Goal: Task Accomplishment & Management: Use online tool/utility

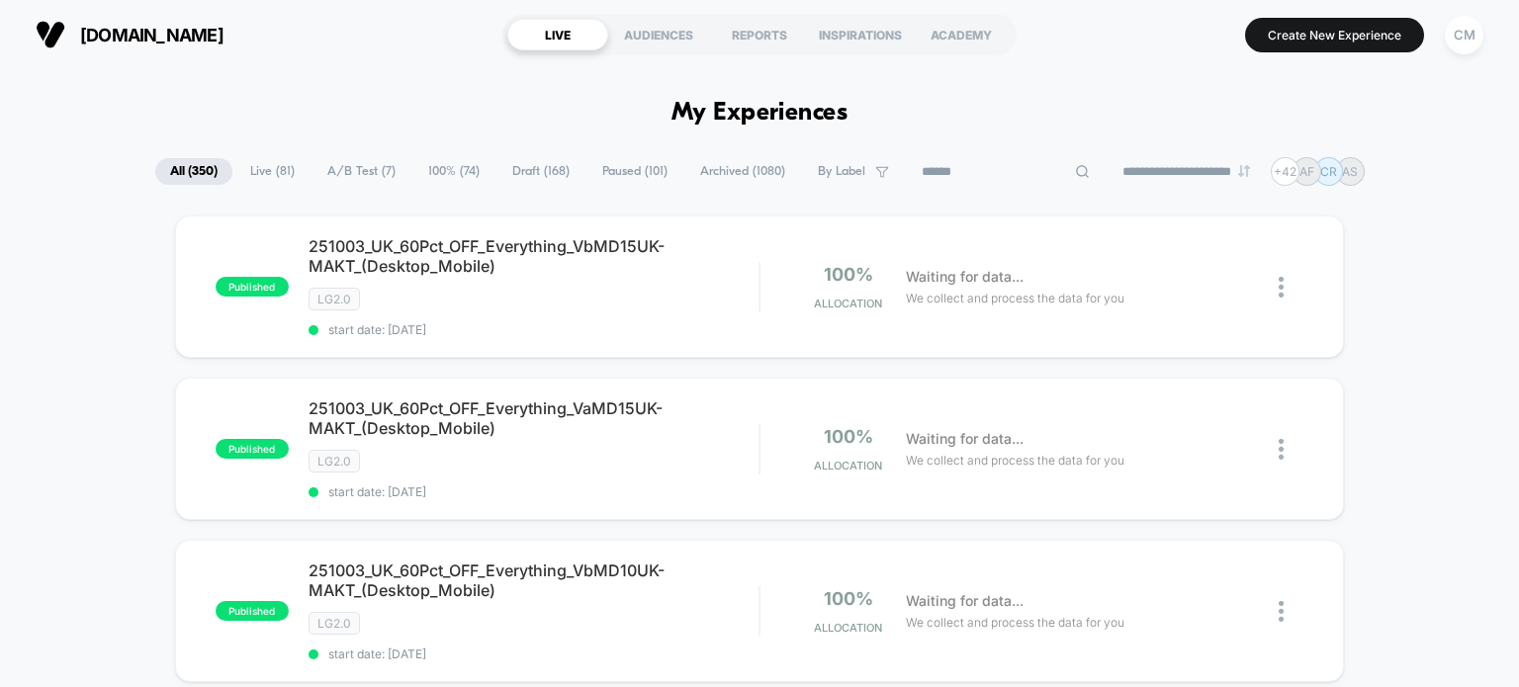
click at [965, 169] on input at bounding box center [1006, 172] width 198 height 24
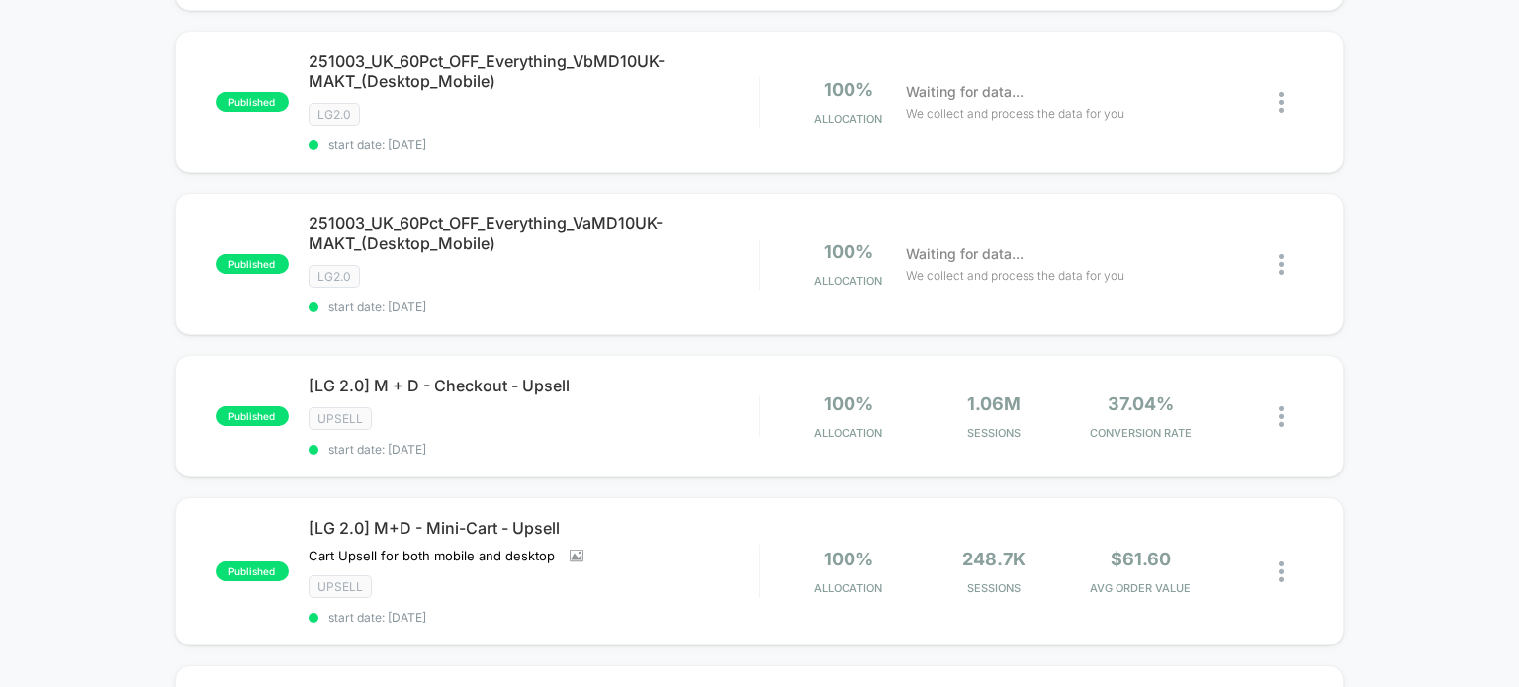
scroll to position [510, 0]
click at [440, 406] on div "Upsell" at bounding box center [533, 417] width 451 height 23
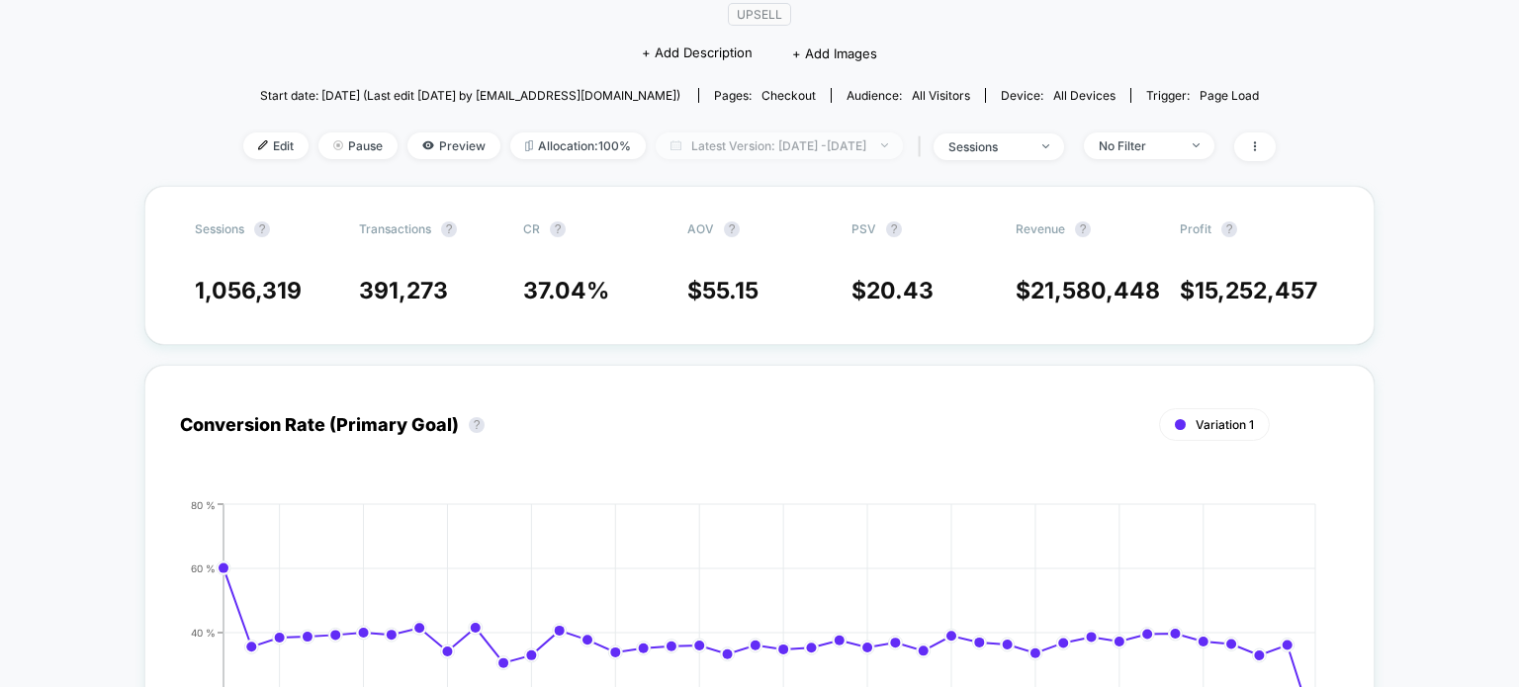
scroll to position [189, 0]
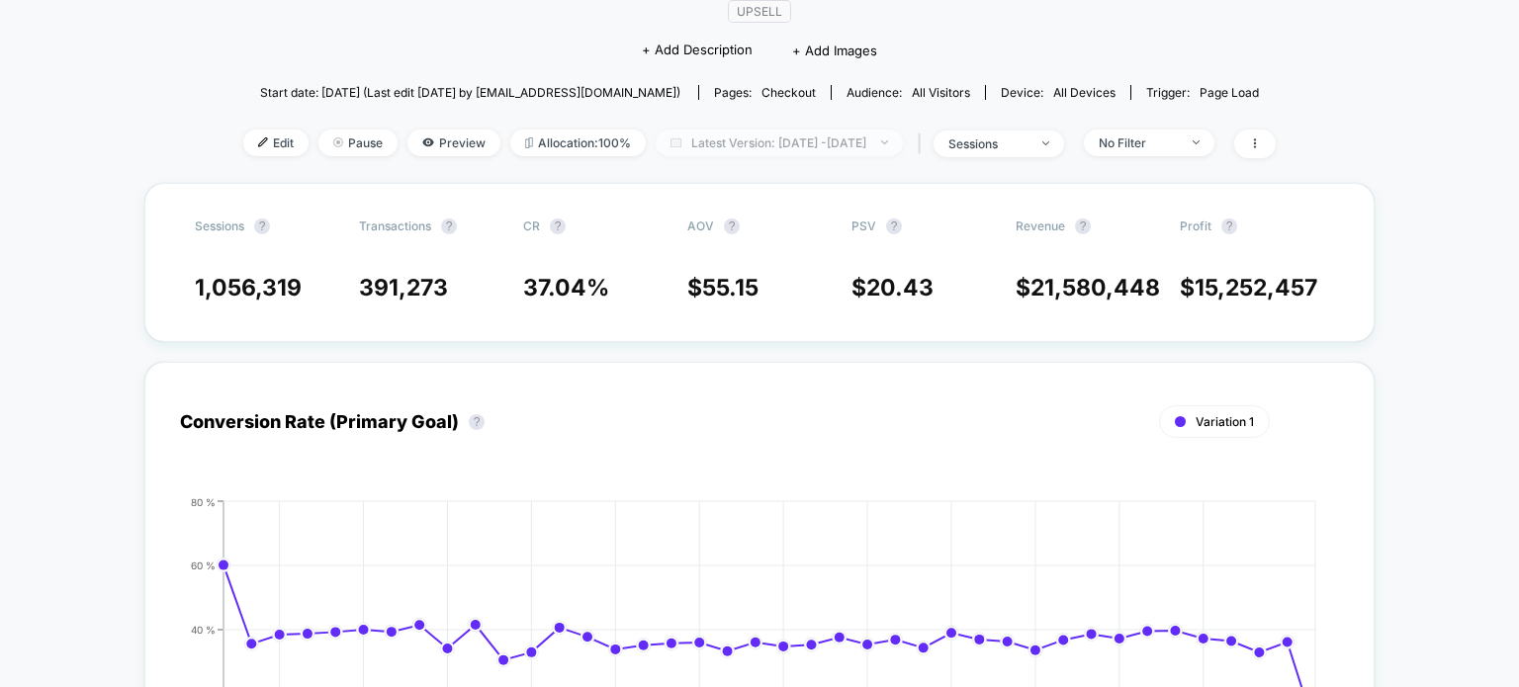
click at [738, 134] on span "Latest Version: [DATE] - [DATE]" at bounding box center [779, 143] width 247 height 27
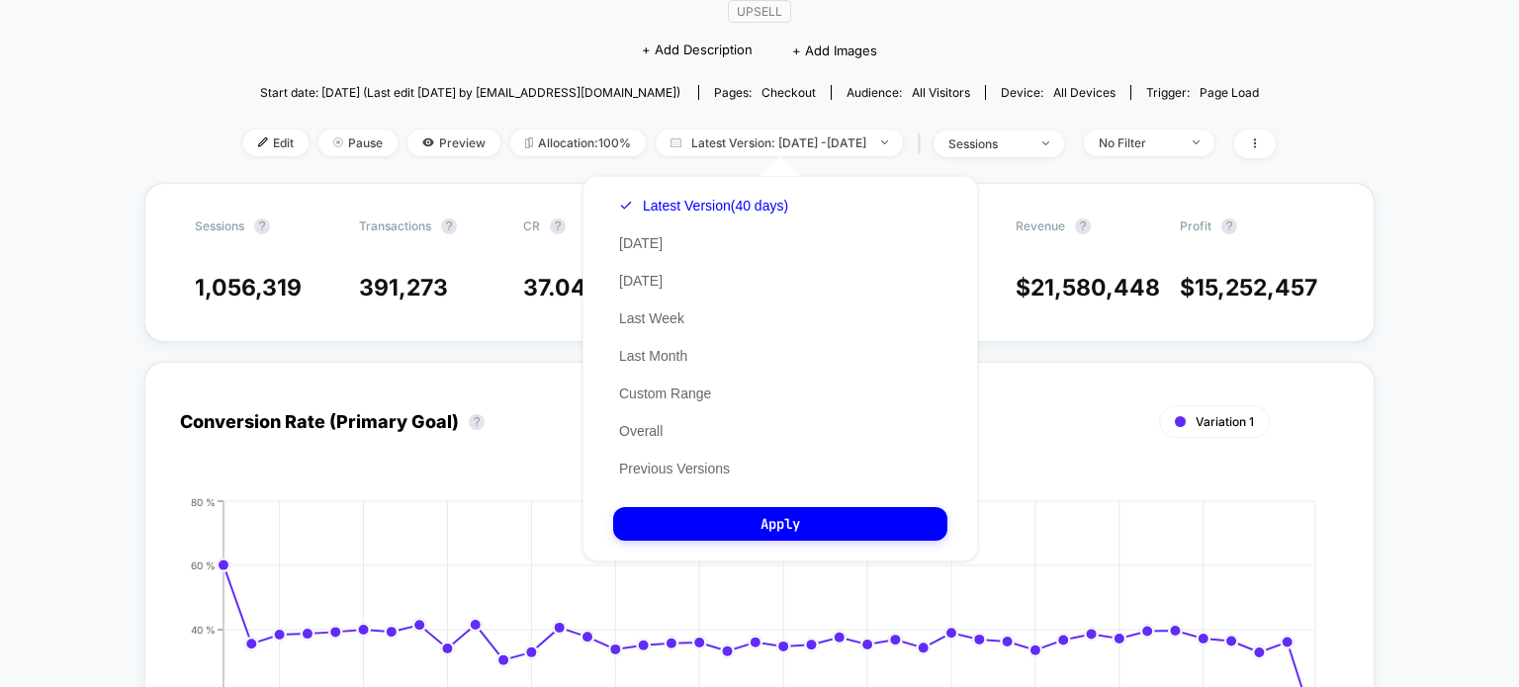
click at [660, 271] on div "Latest Version (40 days) [DATE] [DATE] Last Week Last Month Custom Range Overal…" at bounding box center [703, 337] width 181 height 301
click at [660, 280] on button "[DATE]" at bounding box center [640, 281] width 55 height 18
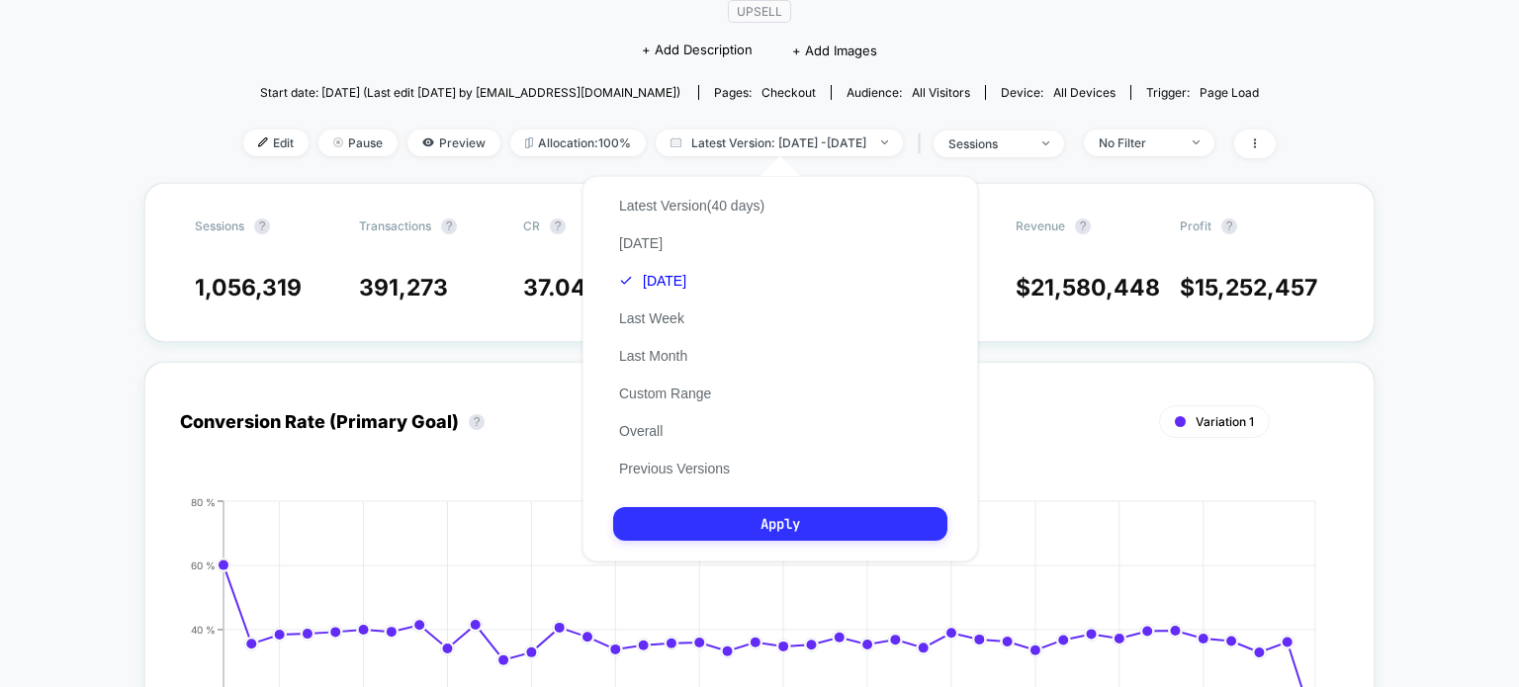
click at [728, 538] on button "Apply" at bounding box center [780, 524] width 334 height 34
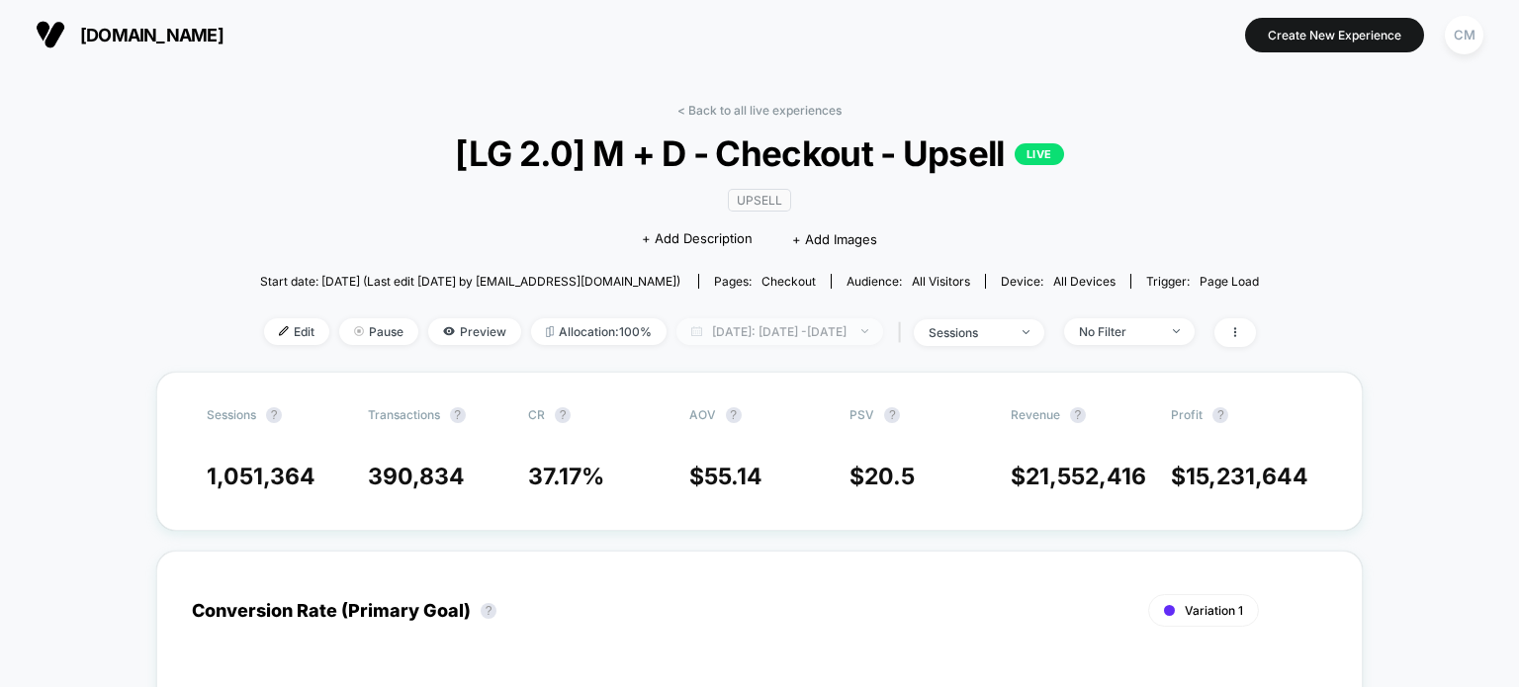
click at [797, 331] on span "[DATE]: [DATE] - [DATE]" at bounding box center [779, 331] width 207 height 27
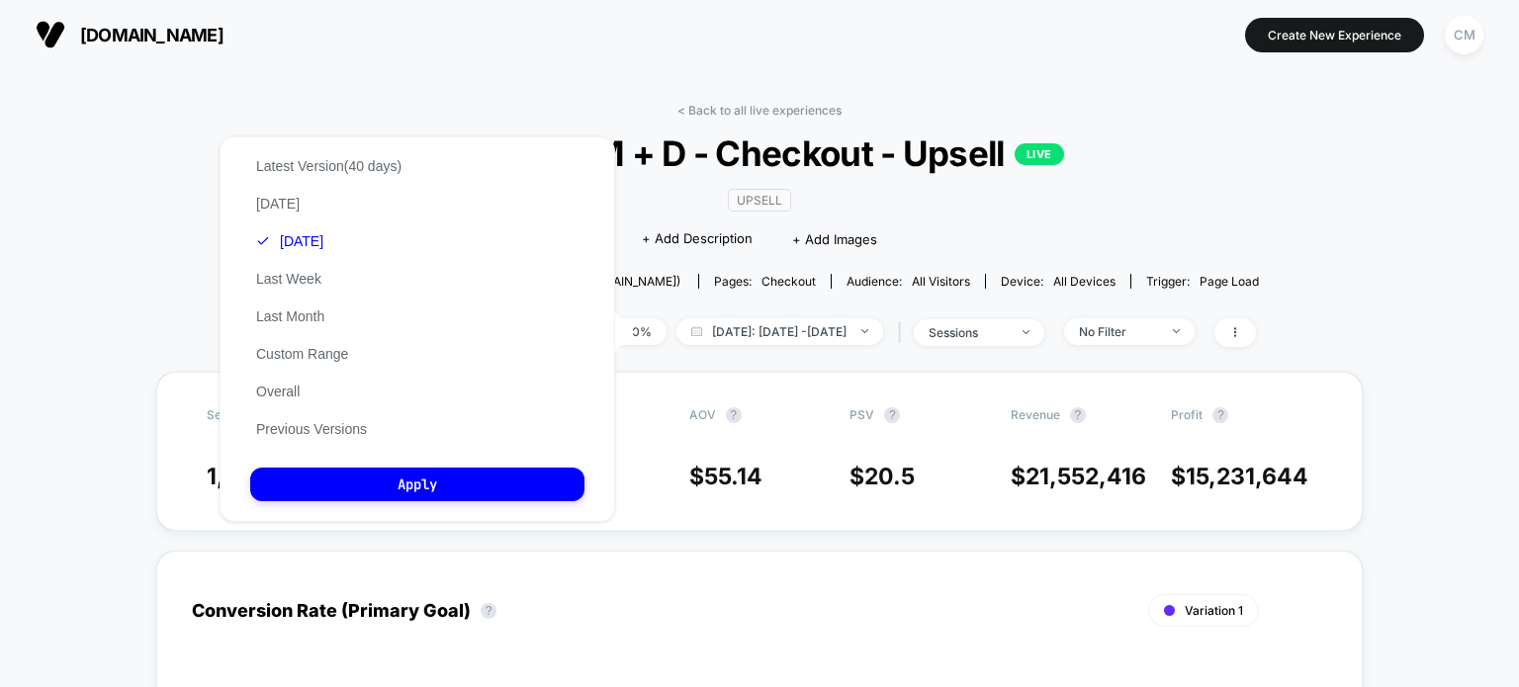
click at [957, 211] on div "Upsell Click to edit experience details + Add Description + Add Images" at bounding box center [759, 219] width 599 height 90
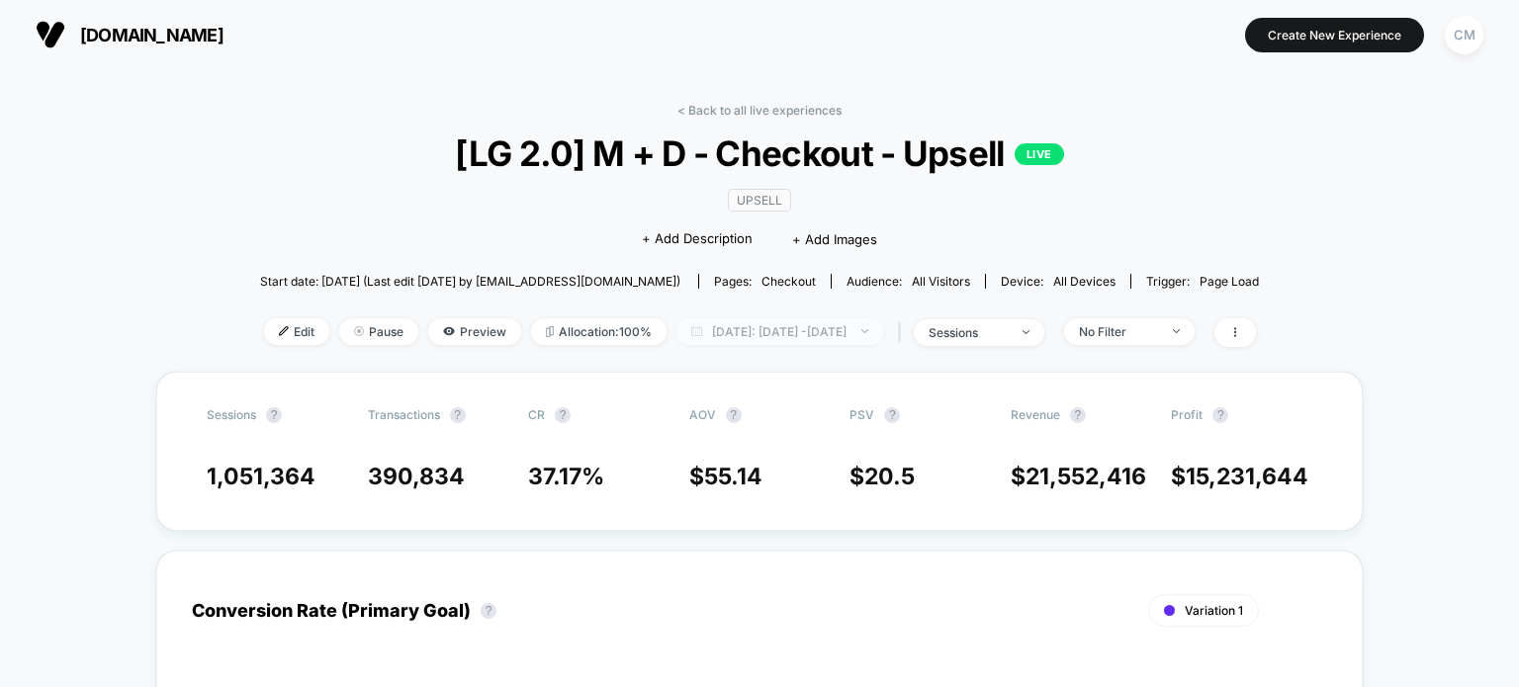
click at [839, 339] on span "[DATE]: [DATE] - [DATE]" at bounding box center [779, 331] width 207 height 27
select select "*"
select select "****"
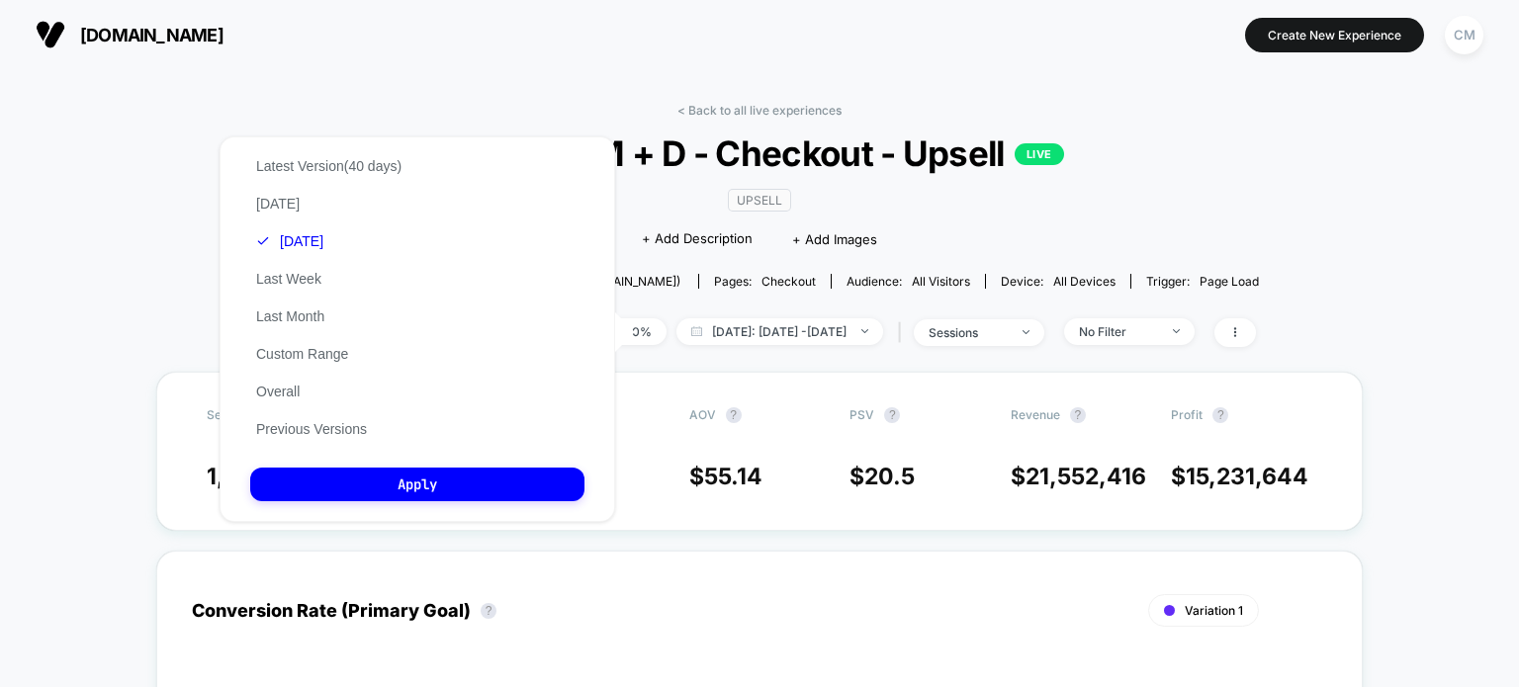
click at [315, 363] on button "Custom Range" at bounding box center [302, 354] width 104 height 18
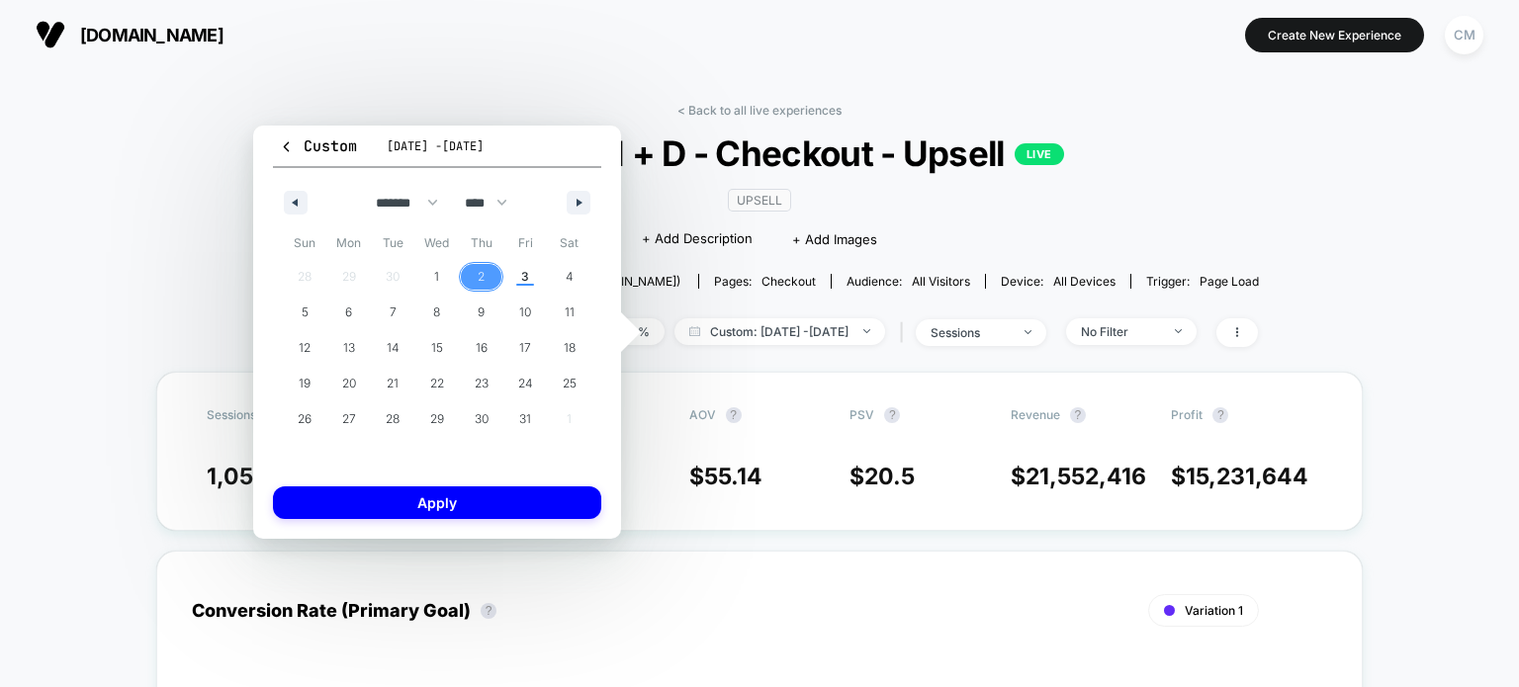
click at [481, 278] on span "2" at bounding box center [481, 277] width 7 height 36
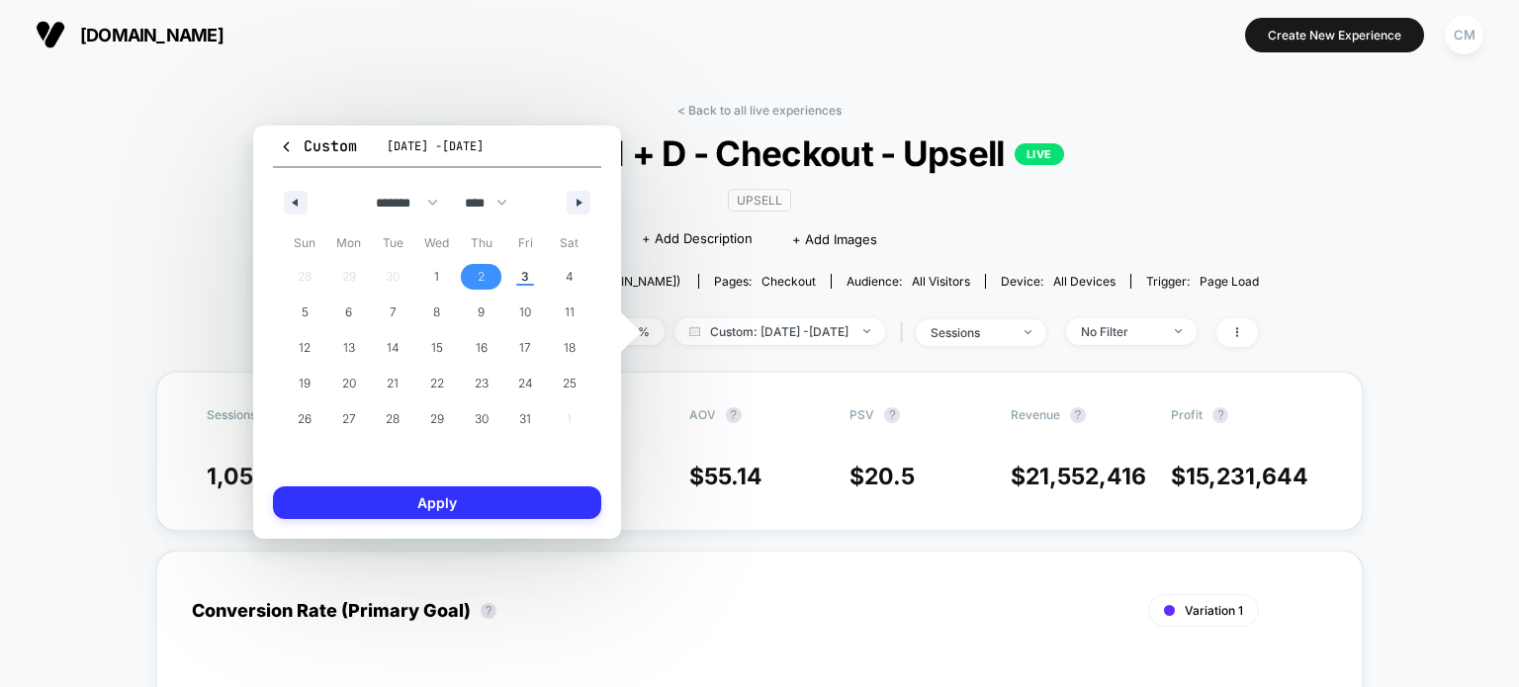
click at [447, 493] on button "Apply" at bounding box center [437, 502] width 328 height 33
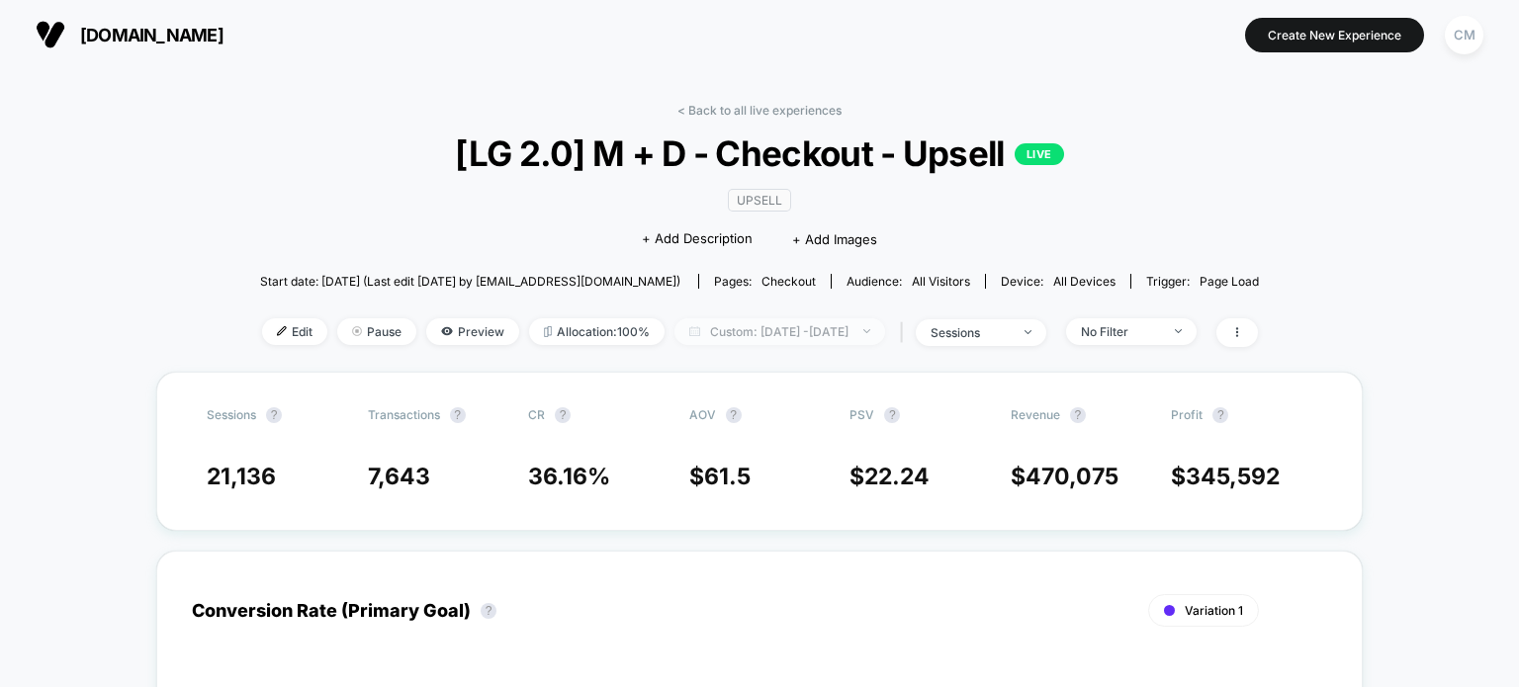
click at [748, 333] on span "Custom: [DATE] - [DATE]" at bounding box center [779, 331] width 211 height 27
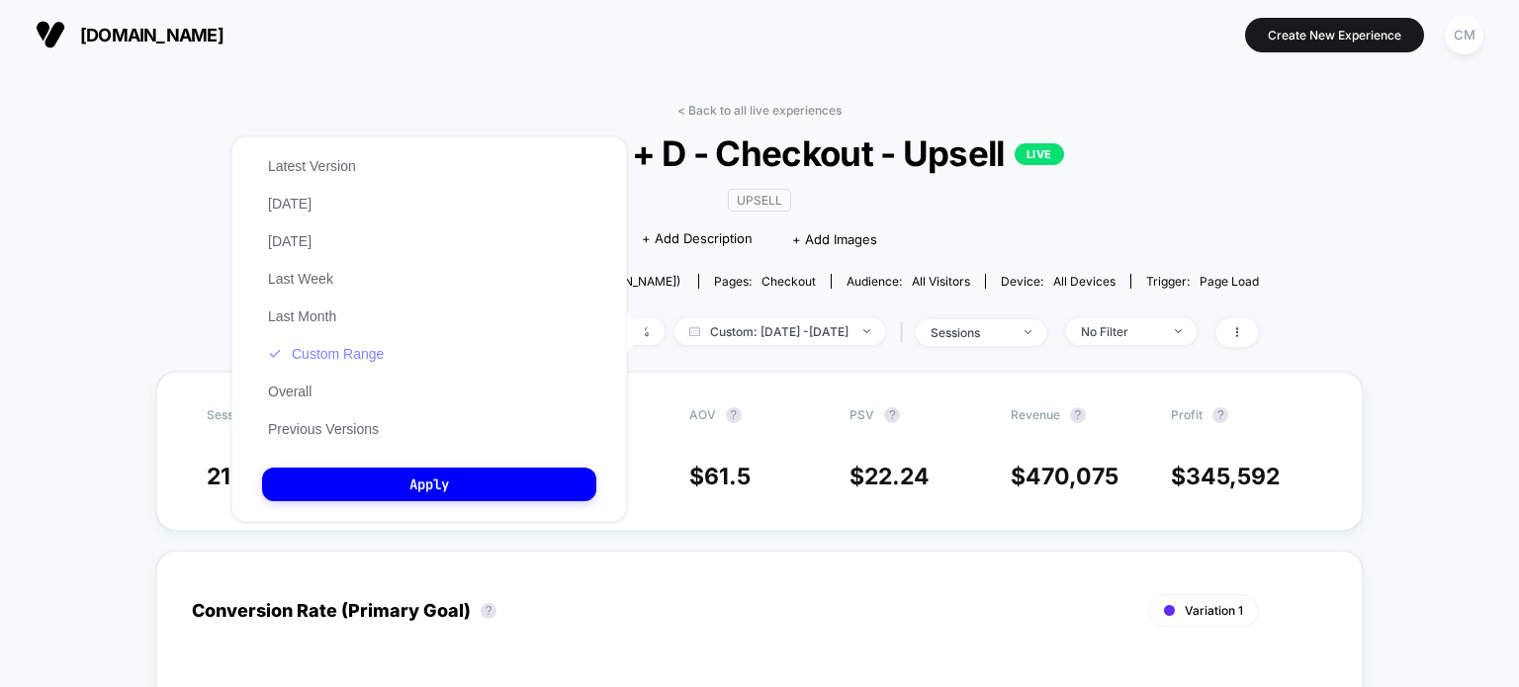
click at [354, 363] on button "Custom Range" at bounding box center [326, 354] width 128 height 18
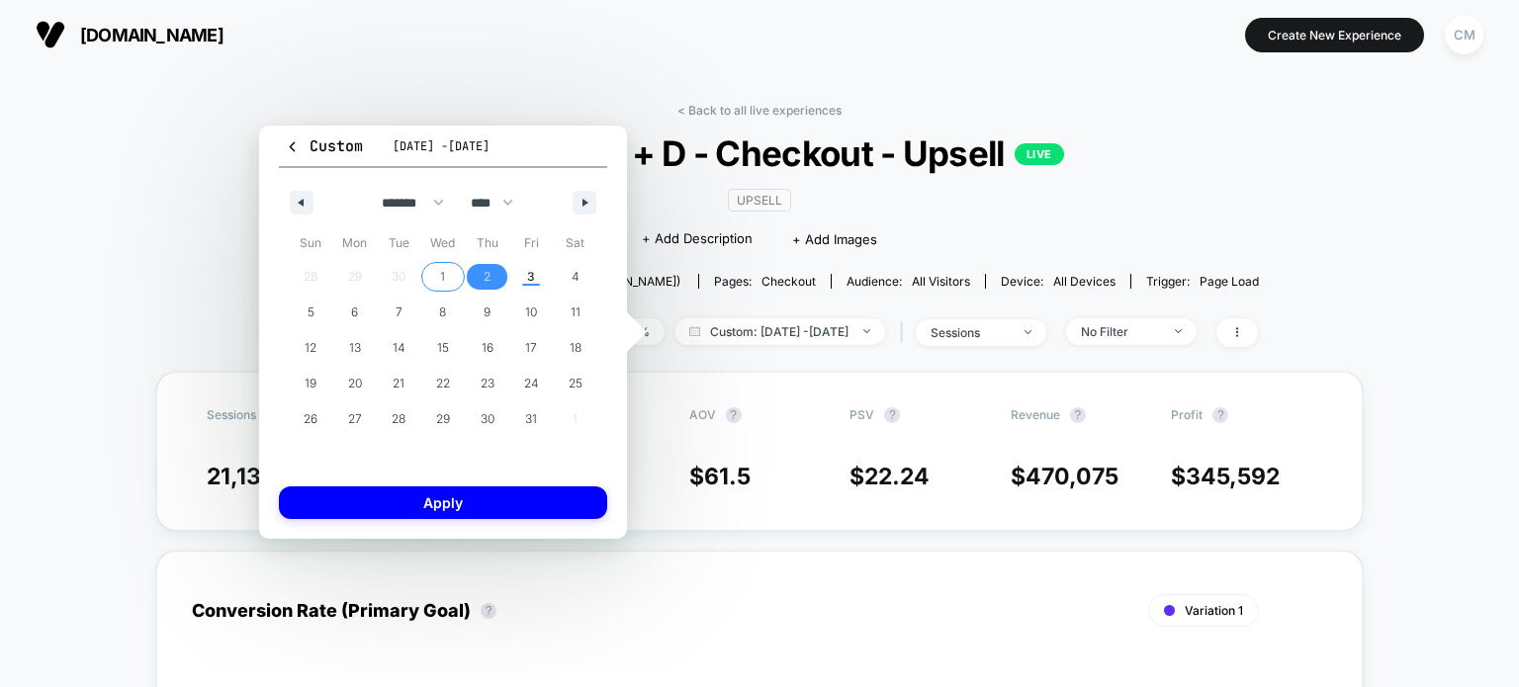
click at [399, 269] on div "28 29 30 1 2 3 4 5 6 7 8 9 10 11 12 13 14 15 16 17 18 19 20 21 22 23 24 25 26 2…" at bounding box center [443, 348] width 308 height 178
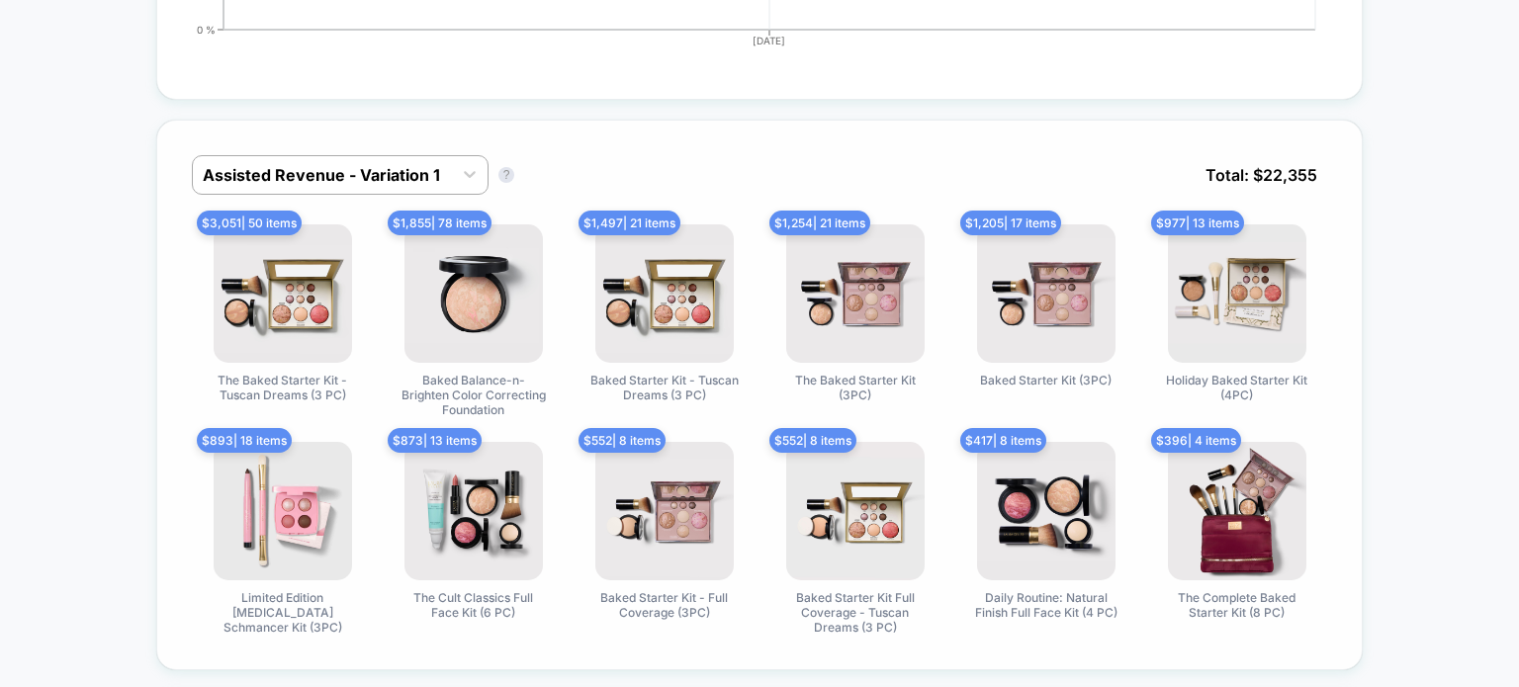
scroll to position [917, 0]
click at [338, 161] on div "Assisted Revenue - Variation 1" at bounding box center [322, 176] width 259 height 32
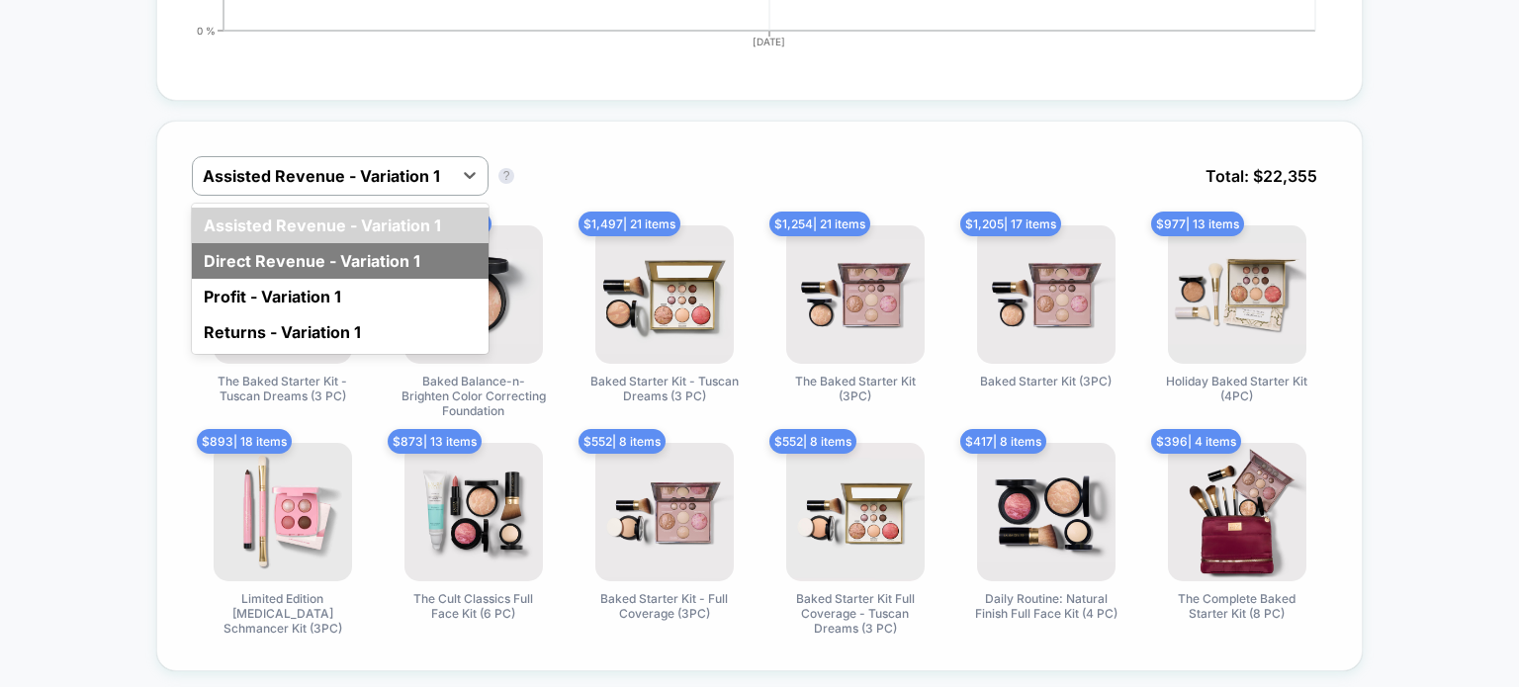
click at [299, 251] on div "Direct Revenue - Variation 1" at bounding box center [340, 261] width 297 height 36
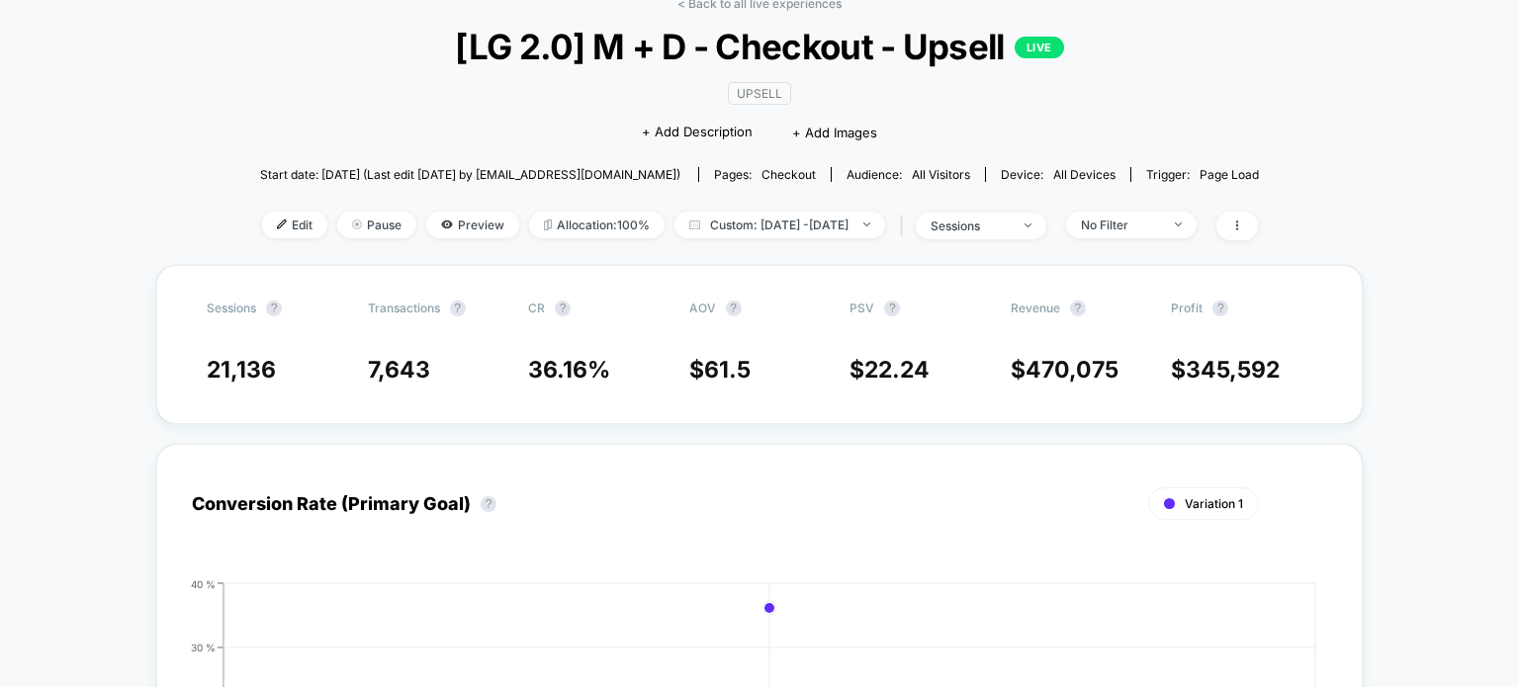
scroll to position [0, 0]
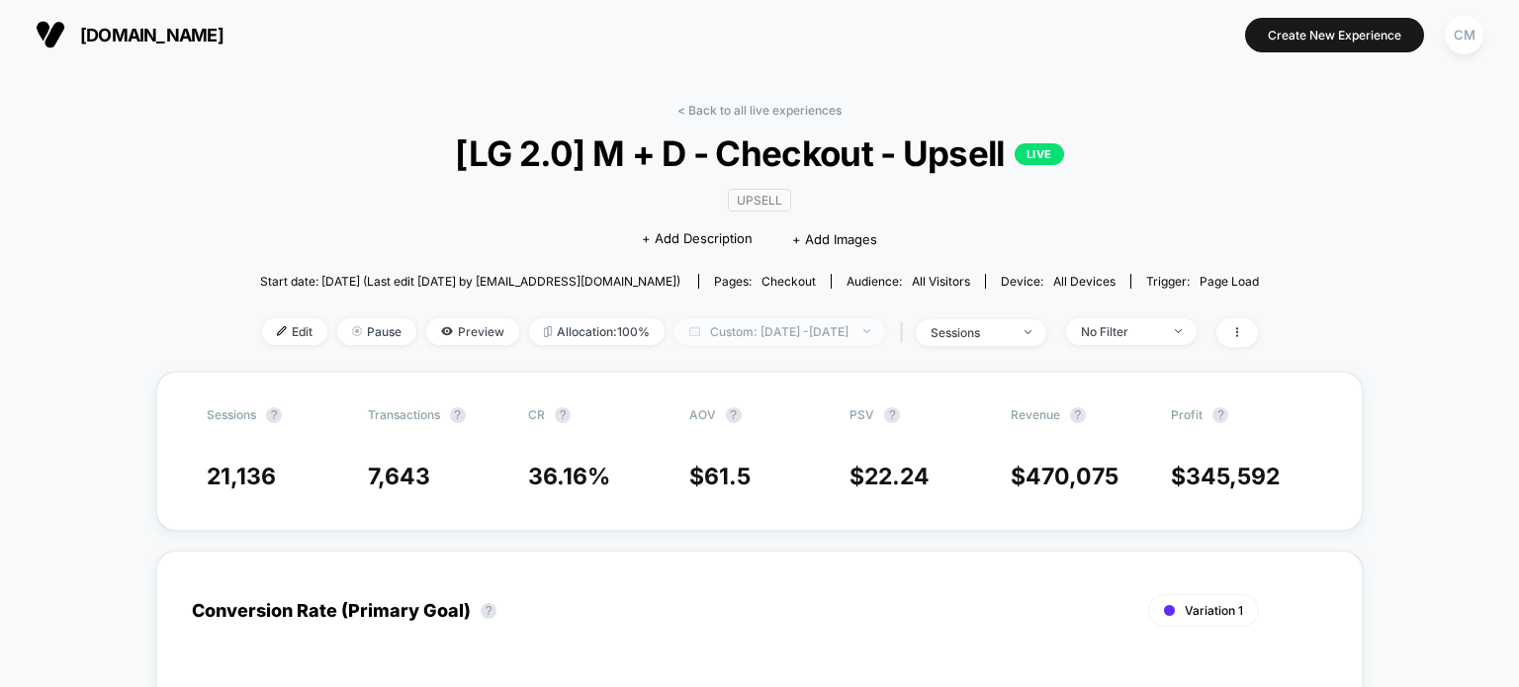
click at [749, 326] on span "Custom: [DATE] - [DATE]" at bounding box center [779, 331] width 211 height 27
select select "*"
select select "****"
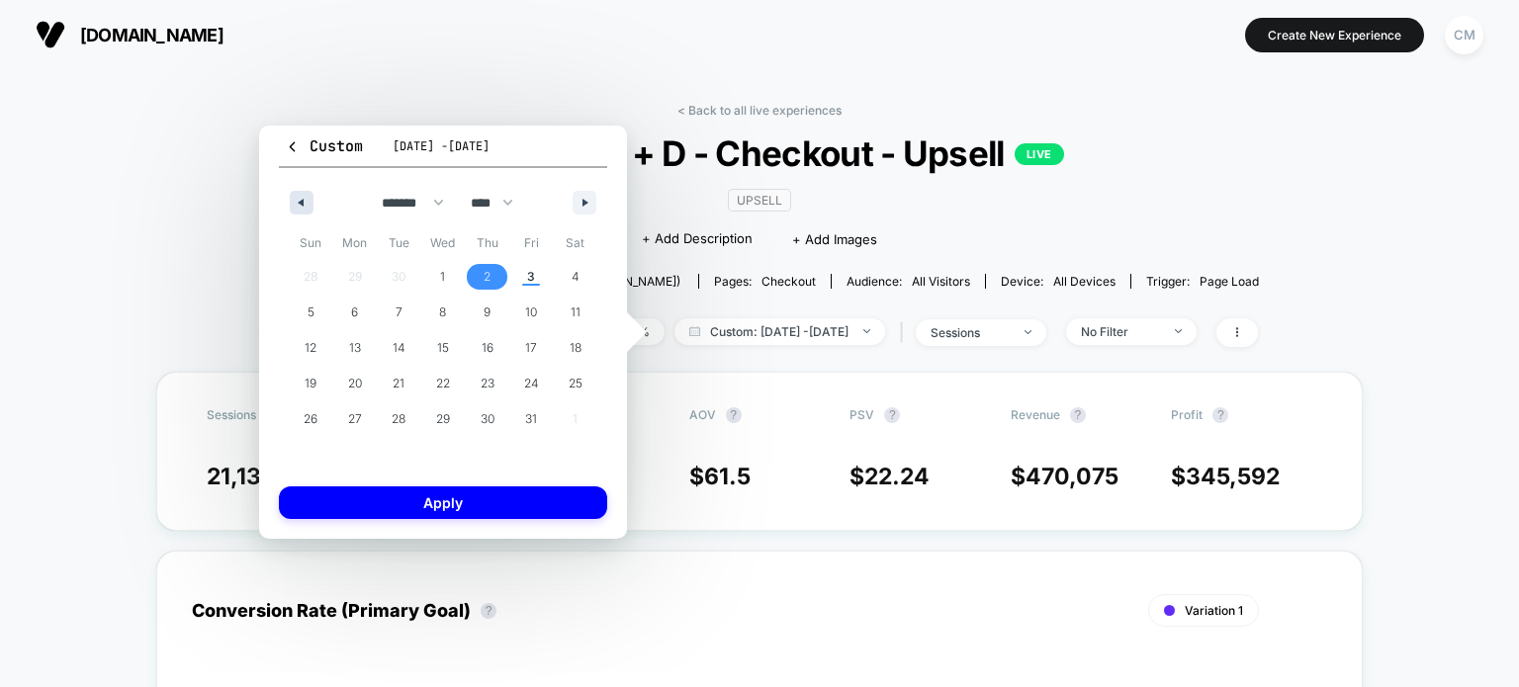
click at [309, 204] on button "button" at bounding box center [302, 203] width 24 height 24
select select "*"
click at [391, 406] on span "30" at bounding box center [399, 419] width 44 height 26
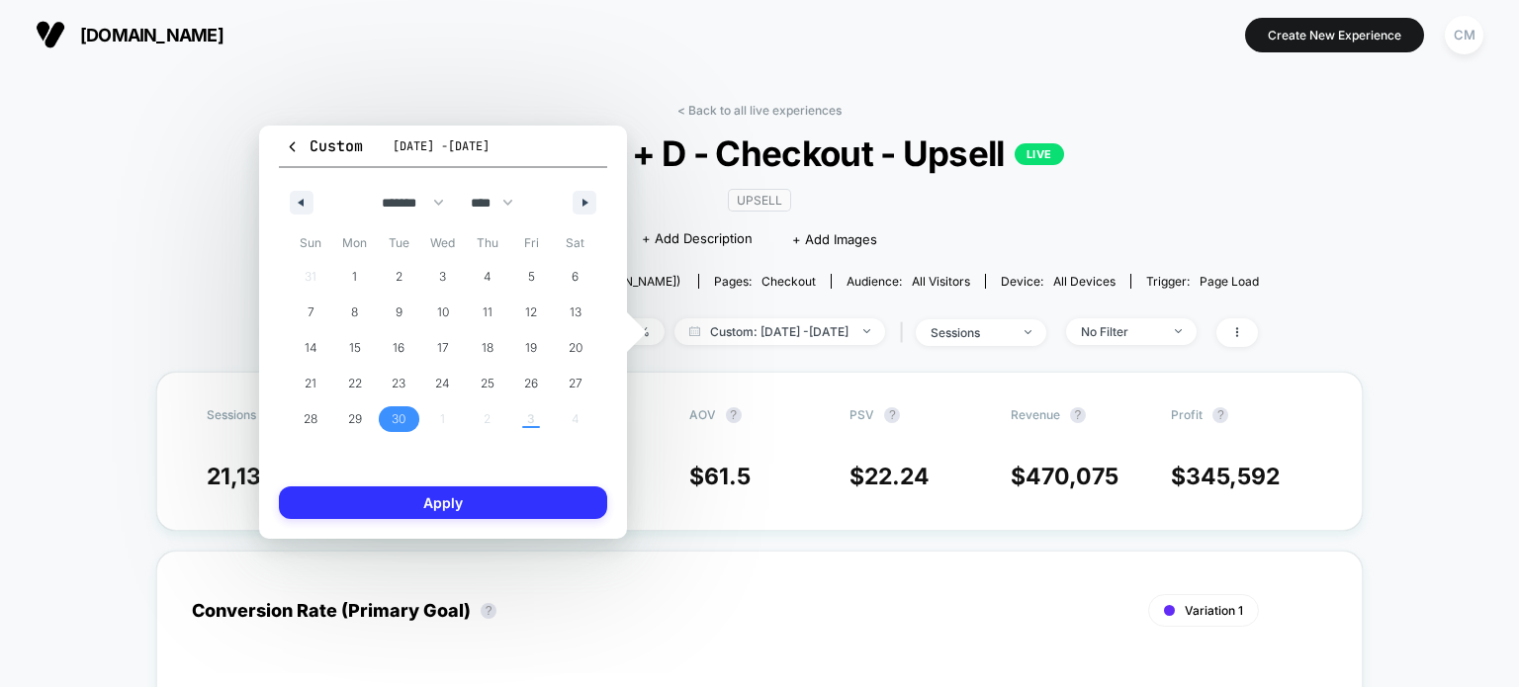
click at [406, 506] on button "Apply" at bounding box center [443, 502] width 328 height 33
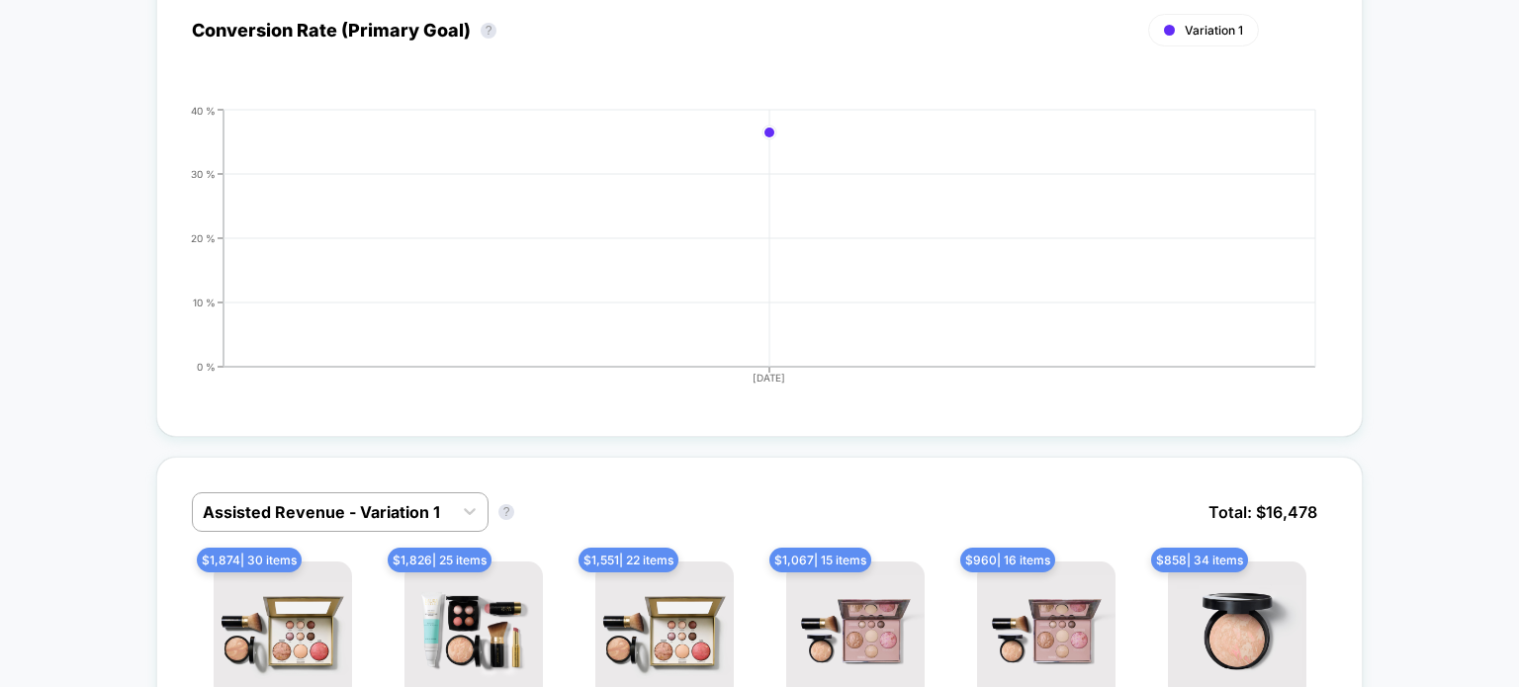
scroll to position [838, 0]
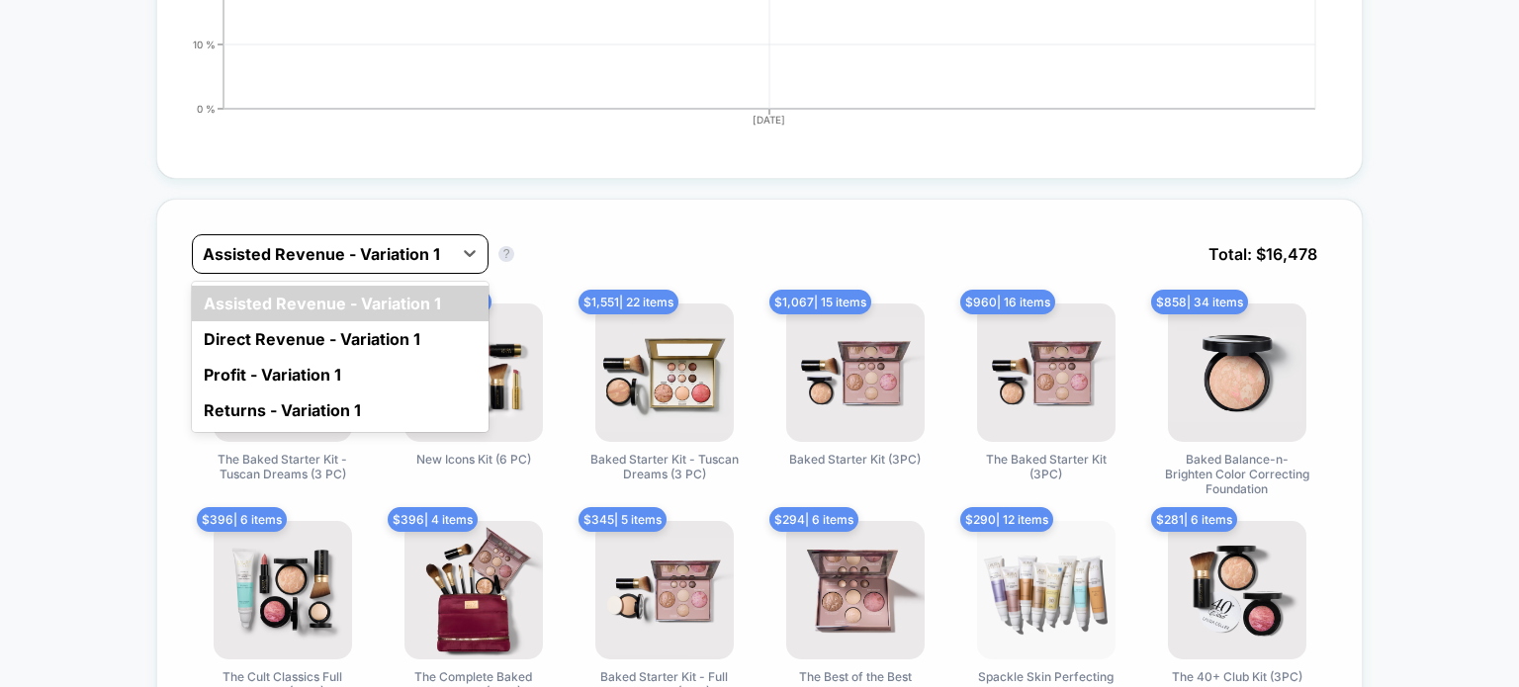
click at [332, 262] on div at bounding box center [322, 254] width 239 height 24
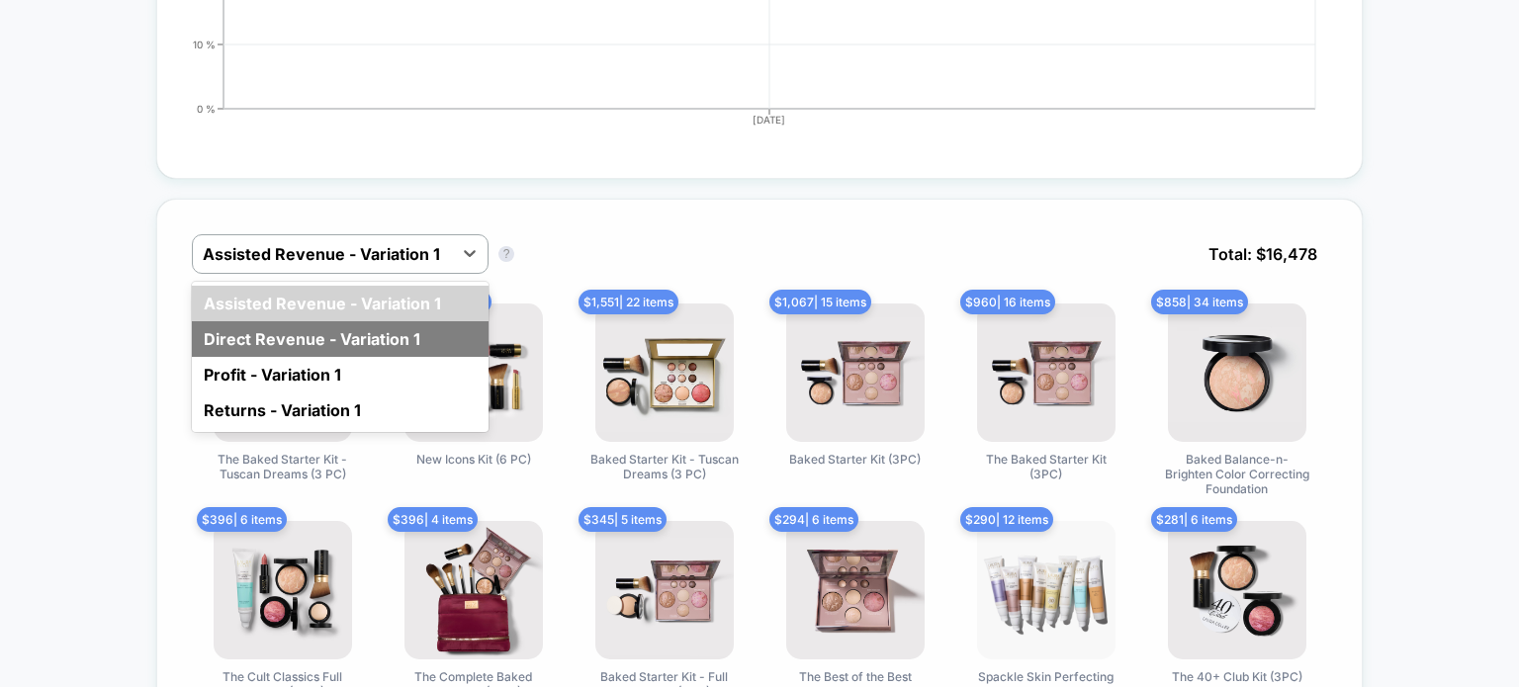
click at [316, 346] on div "Direct Revenue - Variation 1" at bounding box center [340, 339] width 297 height 36
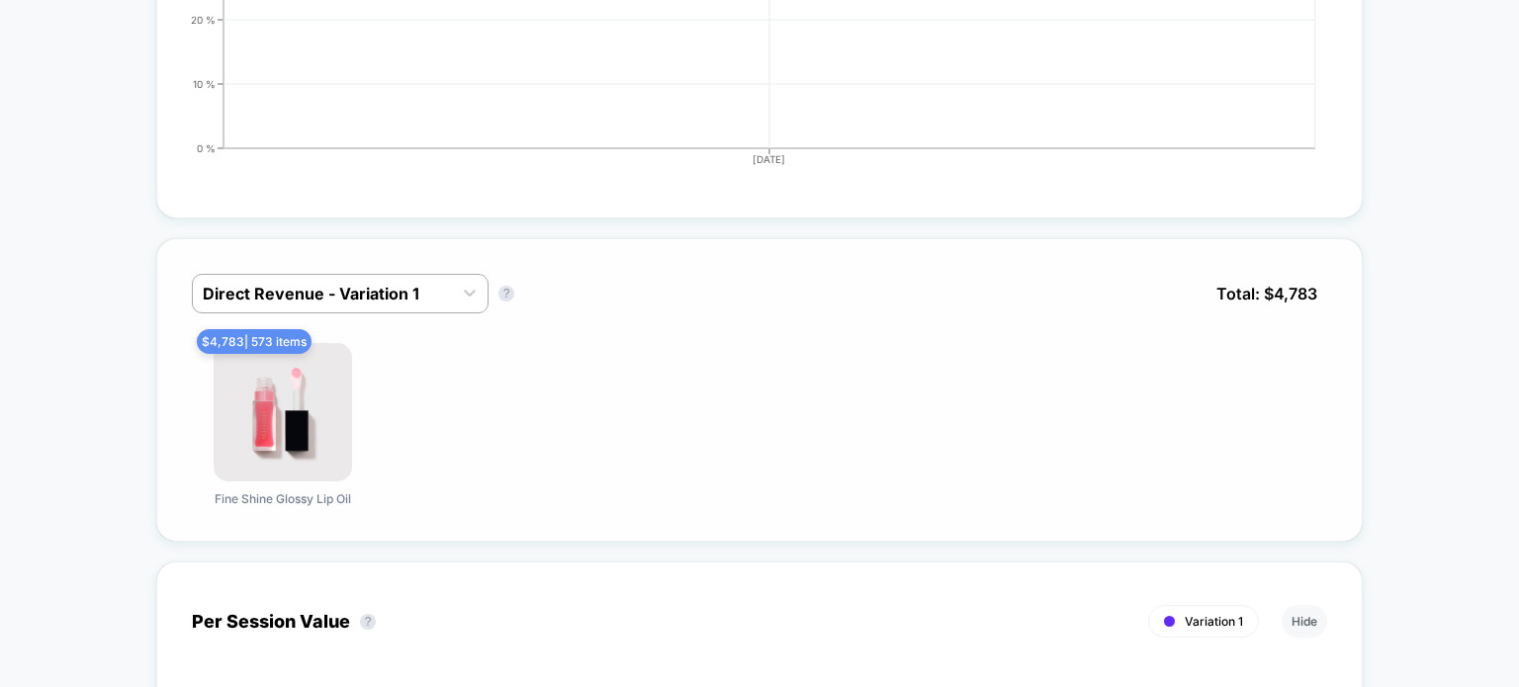
scroll to position [0, 0]
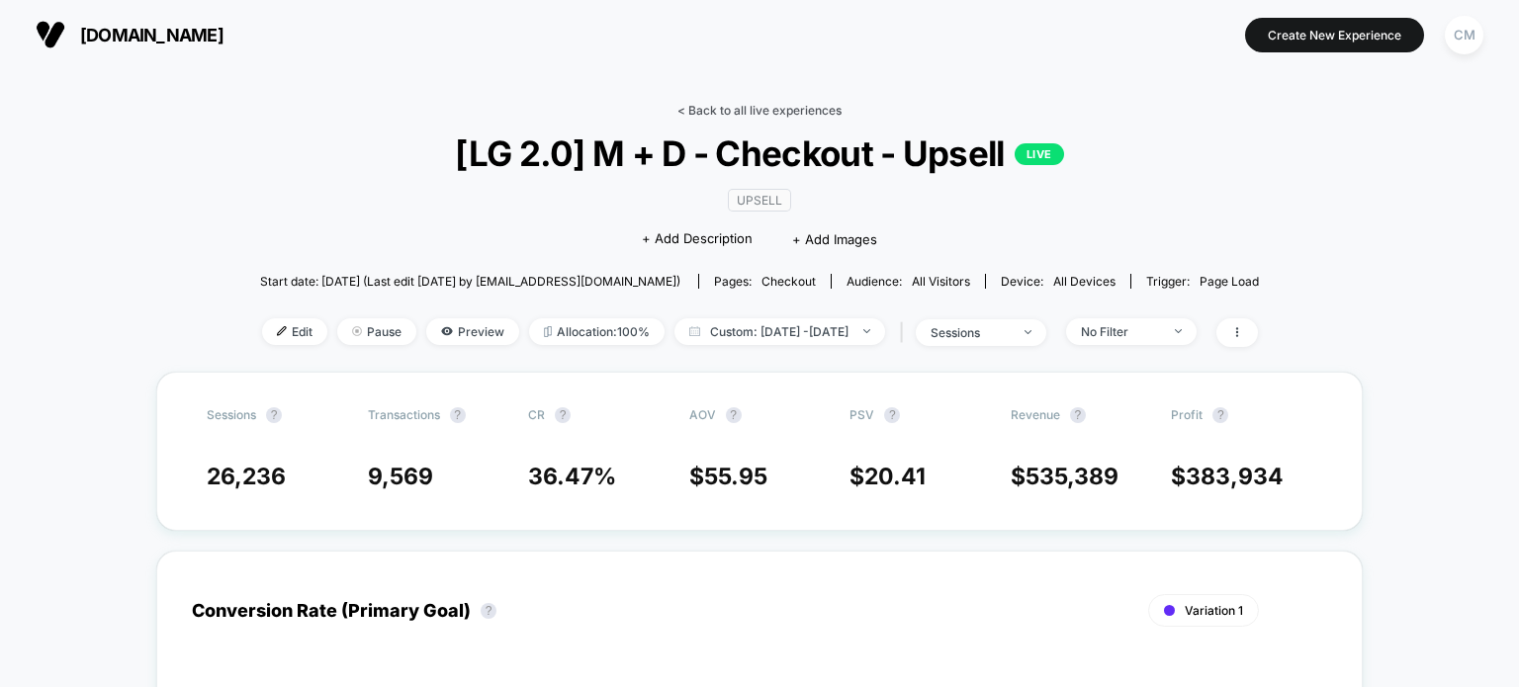
click at [717, 115] on link "< Back to all live experiences" at bounding box center [759, 110] width 164 height 15
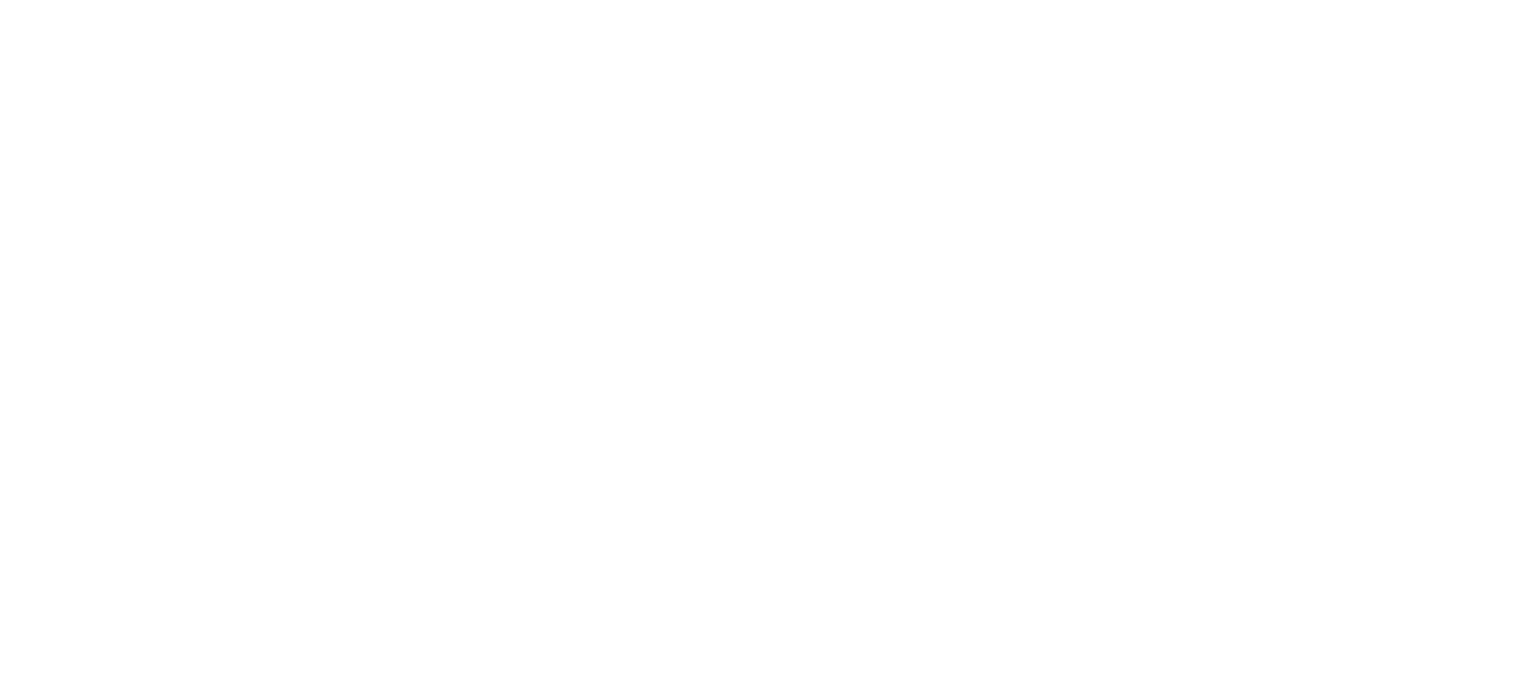
click at [717, 115] on html "Navigated to [DOMAIN_NAME] | No-code CRO for Shopify 7000" at bounding box center [759, 343] width 1519 height 687
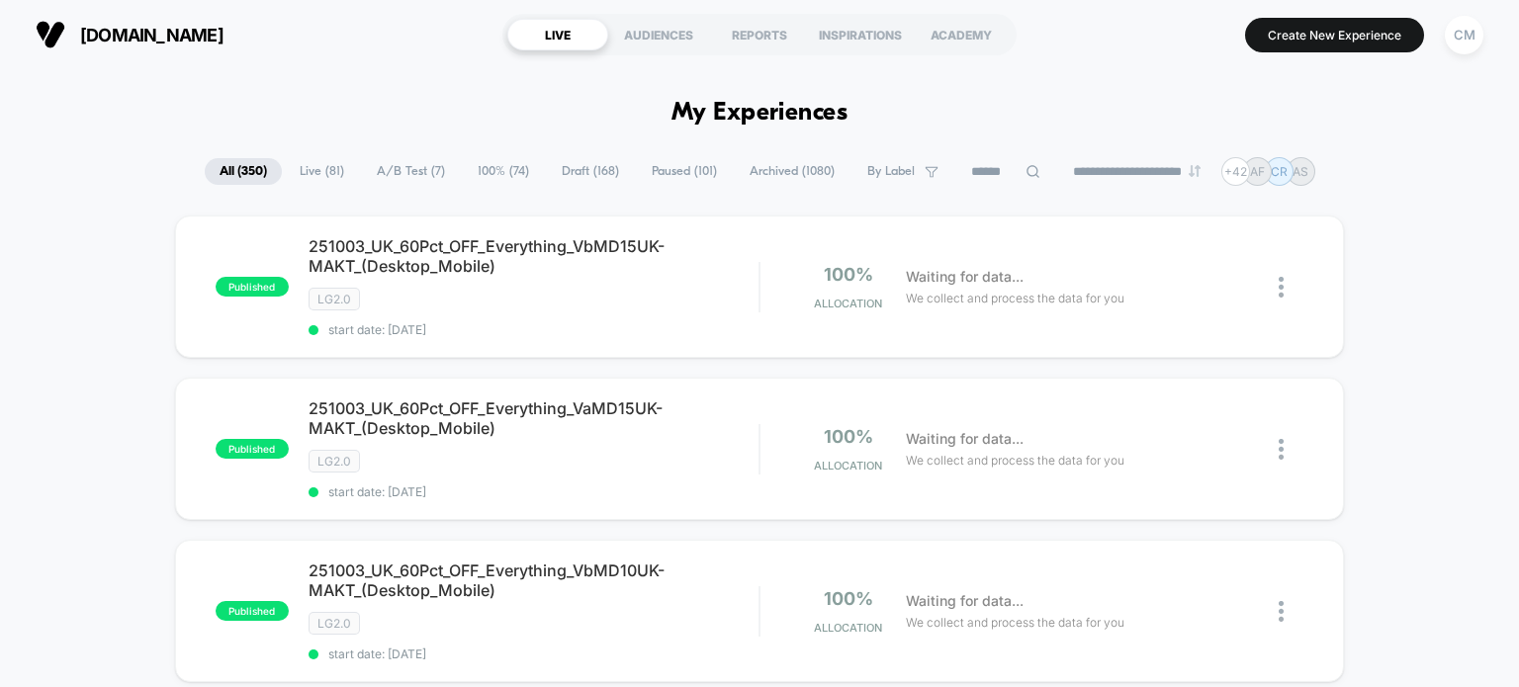
click at [992, 157] on div "**********" at bounding box center [760, 171] width 1110 height 29
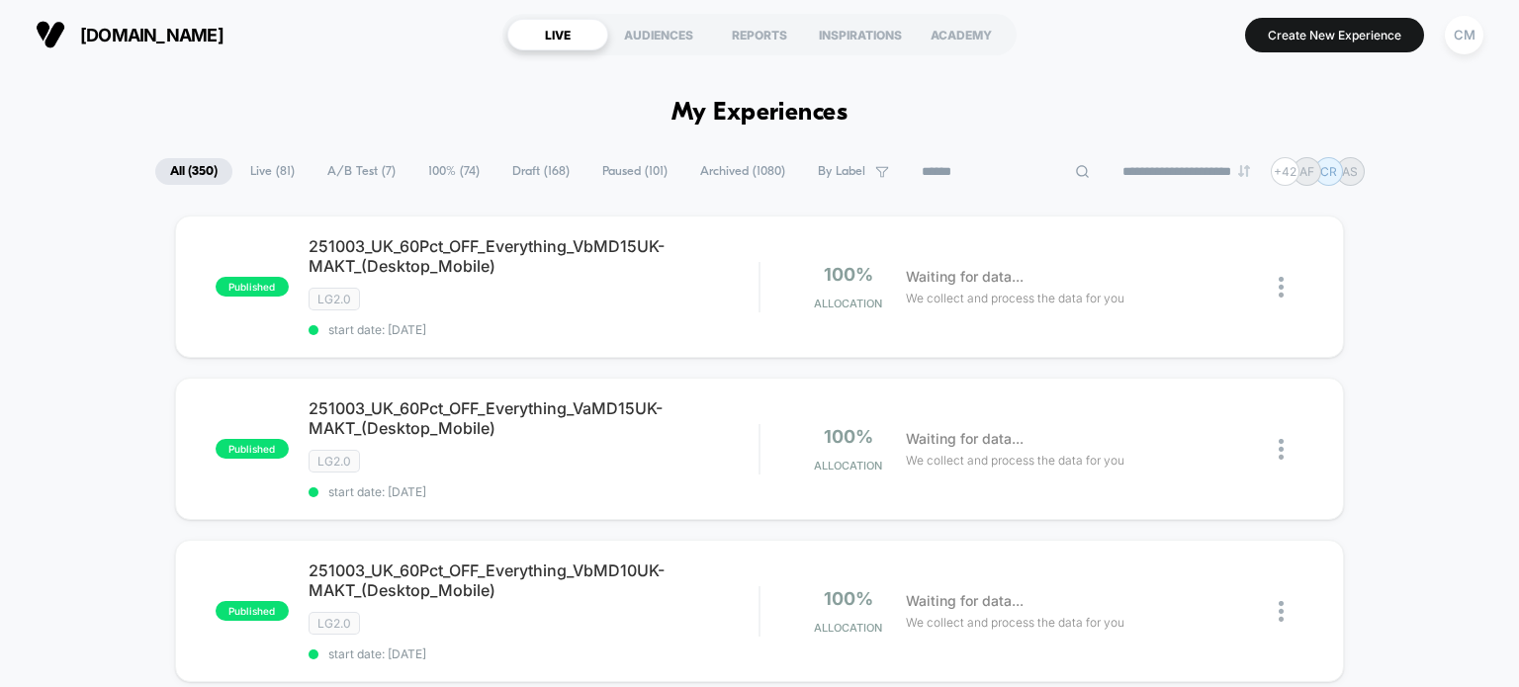
click at [988, 165] on input at bounding box center [1006, 172] width 198 height 24
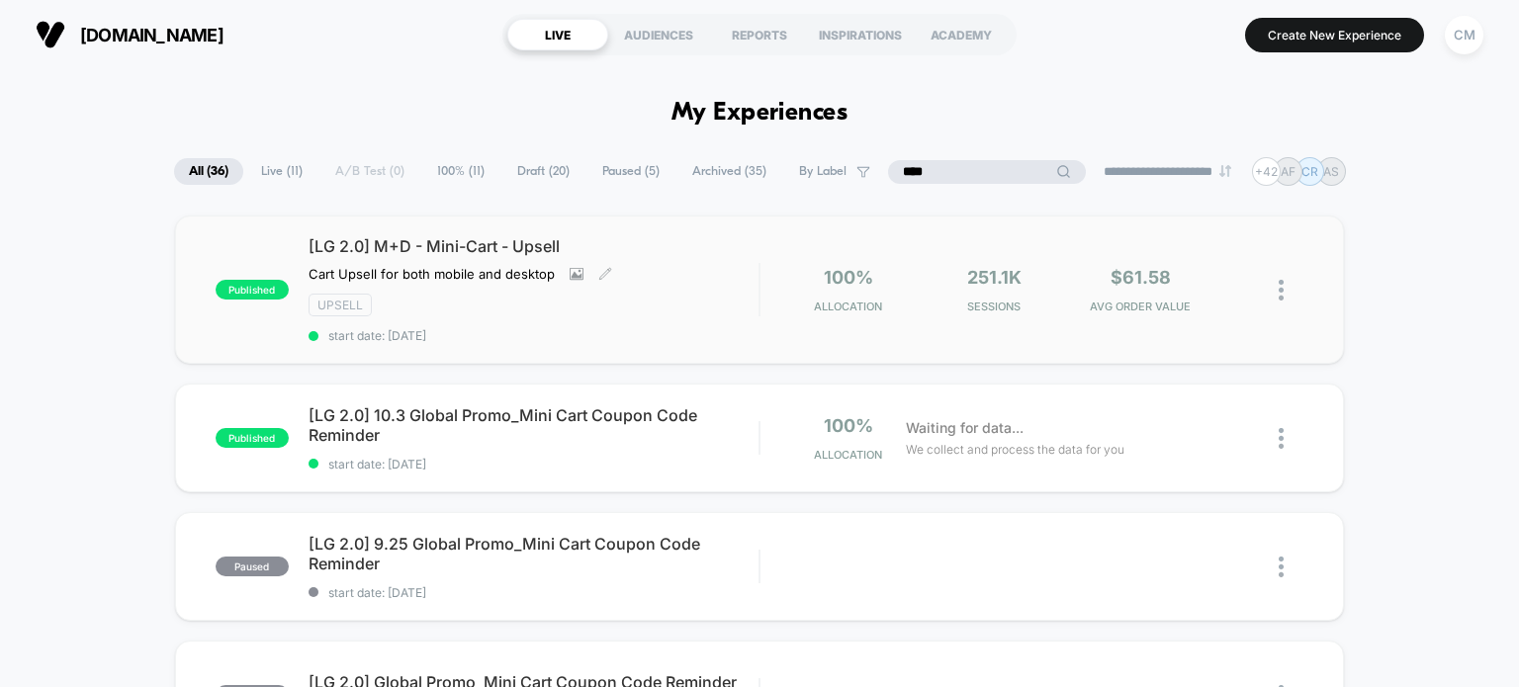
type input "****"
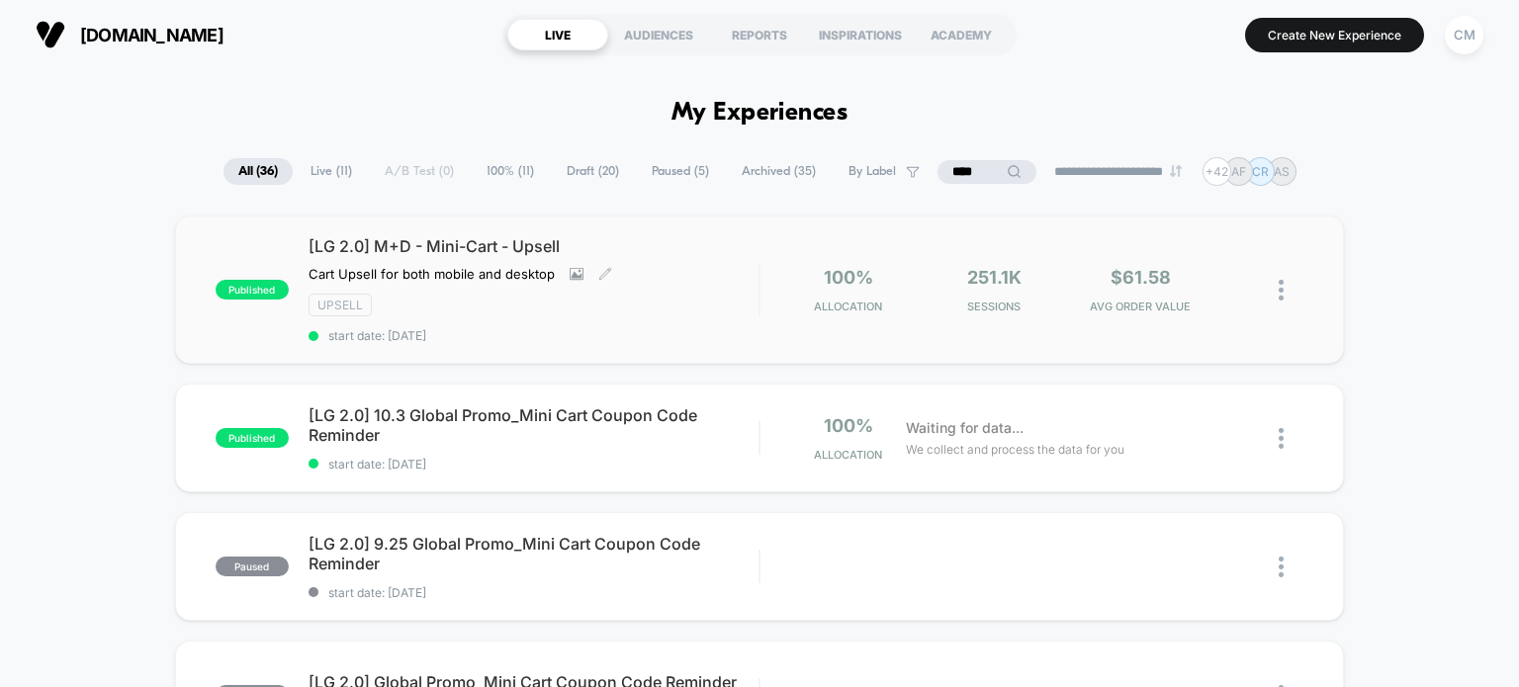
click at [653, 311] on div "Upsell" at bounding box center [533, 305] width 451 height 23
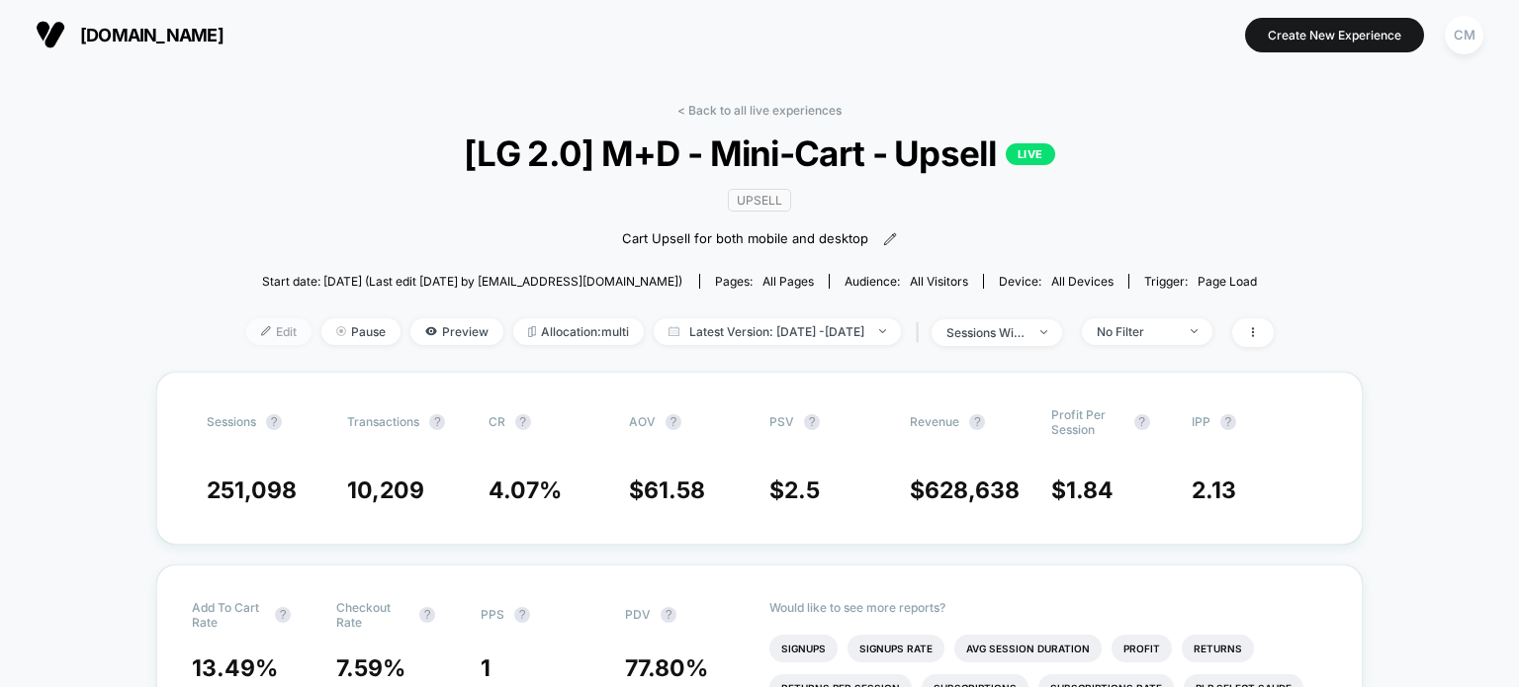
click at [246, 339] on span "Edit" at bounding box center [278, 331] width 65 height 27
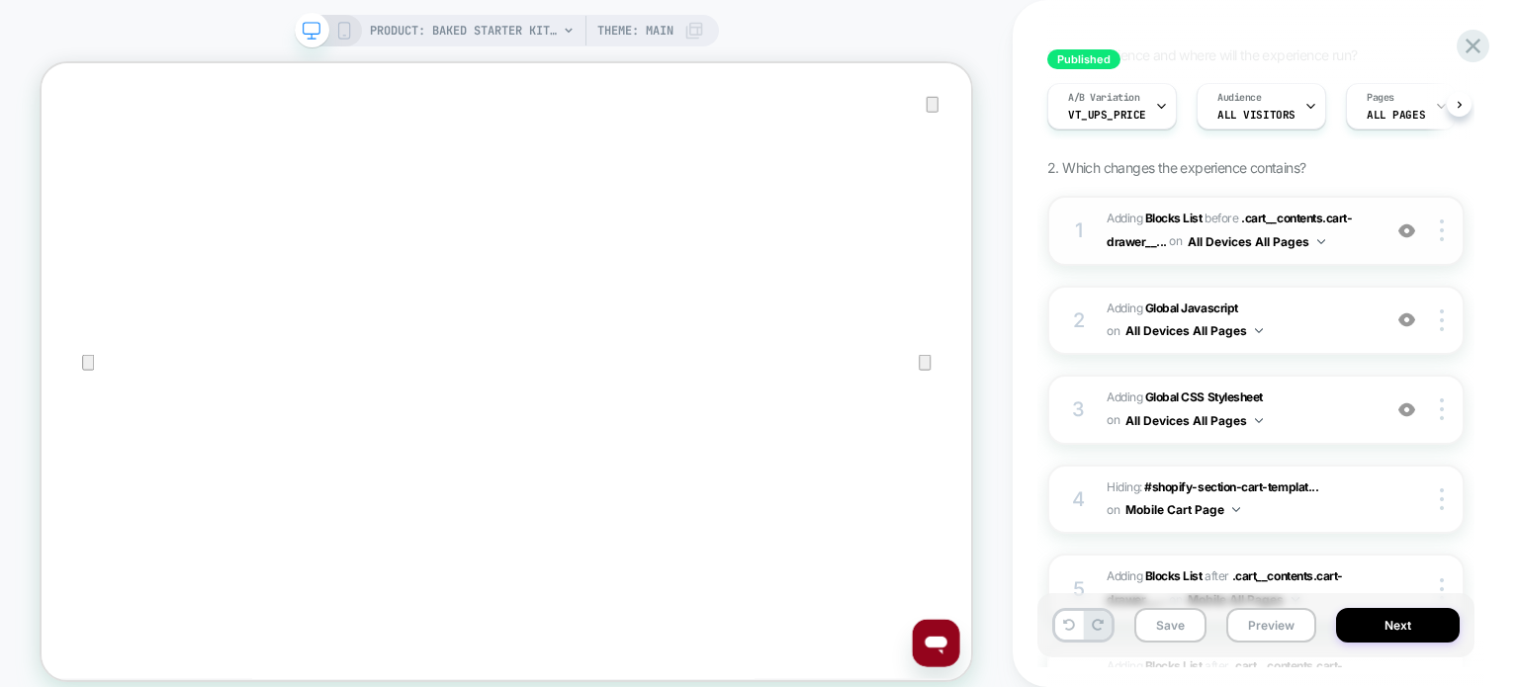
scroll to position [185, 0]
click at [1482, 42] on icon at bounding box center [1472, 46] width 27 height 27
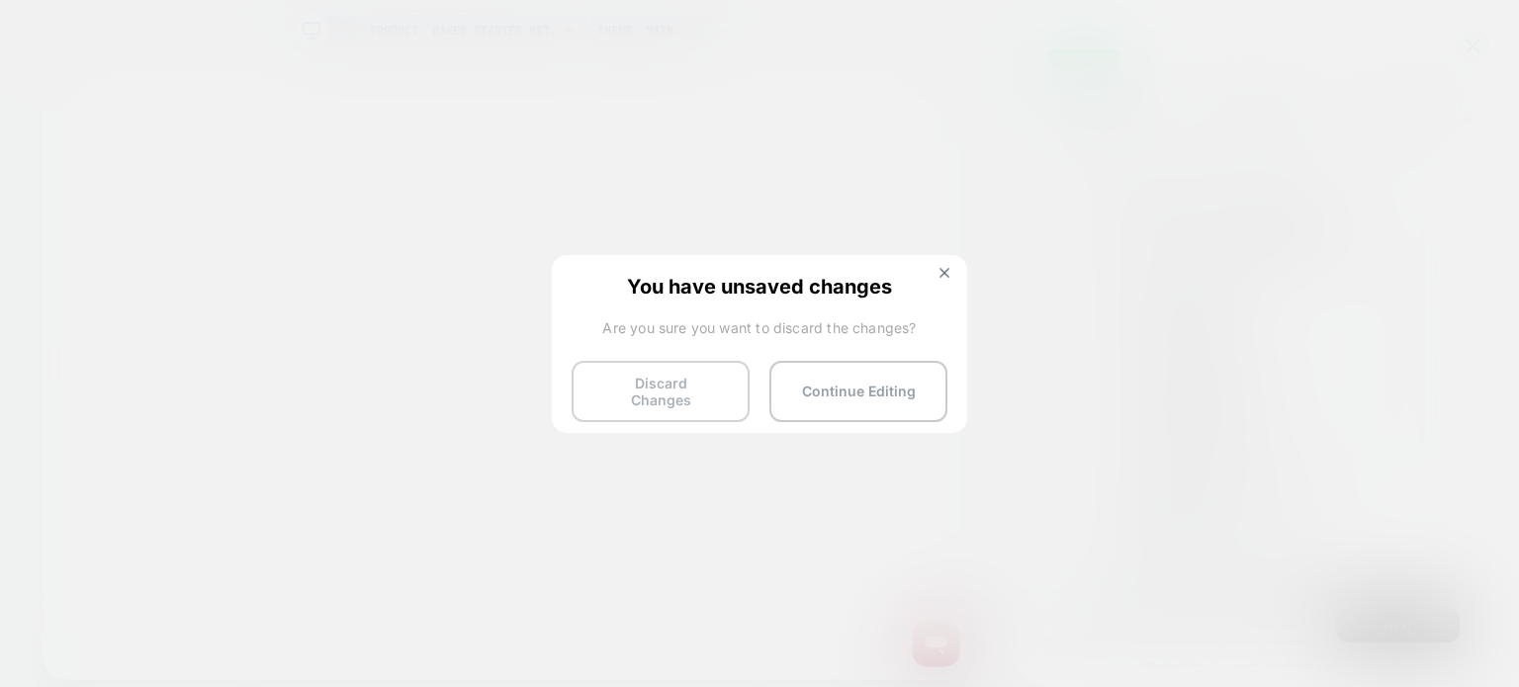
click at [708, 367] on button "Discard Changes" at bounding box center [660, 391] width 178 height 61
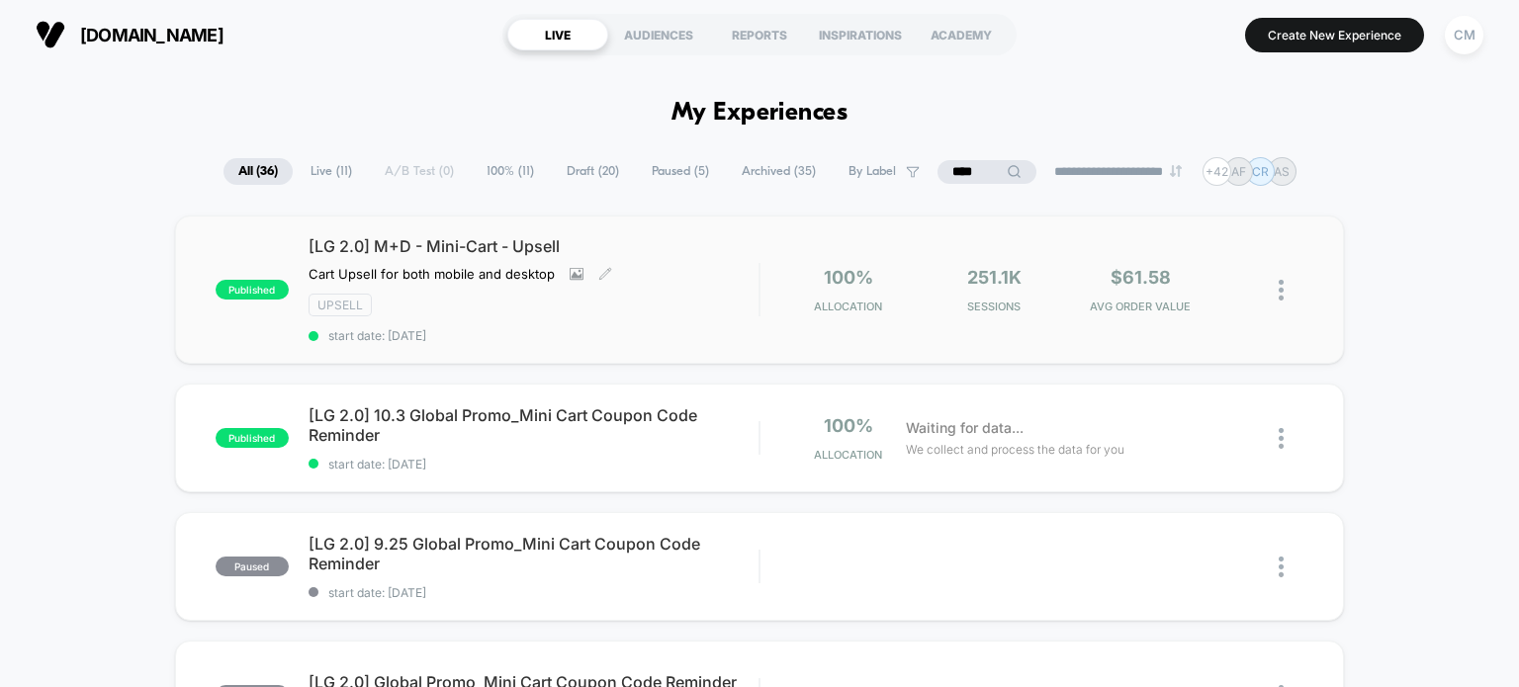
click at [660, 273] on div "[LG 2.0] M+D - Mini-Cart - Upsell Cart Upsell for both mobile and desktop Click…" at bounding box center [533, 289] width 451 height 107
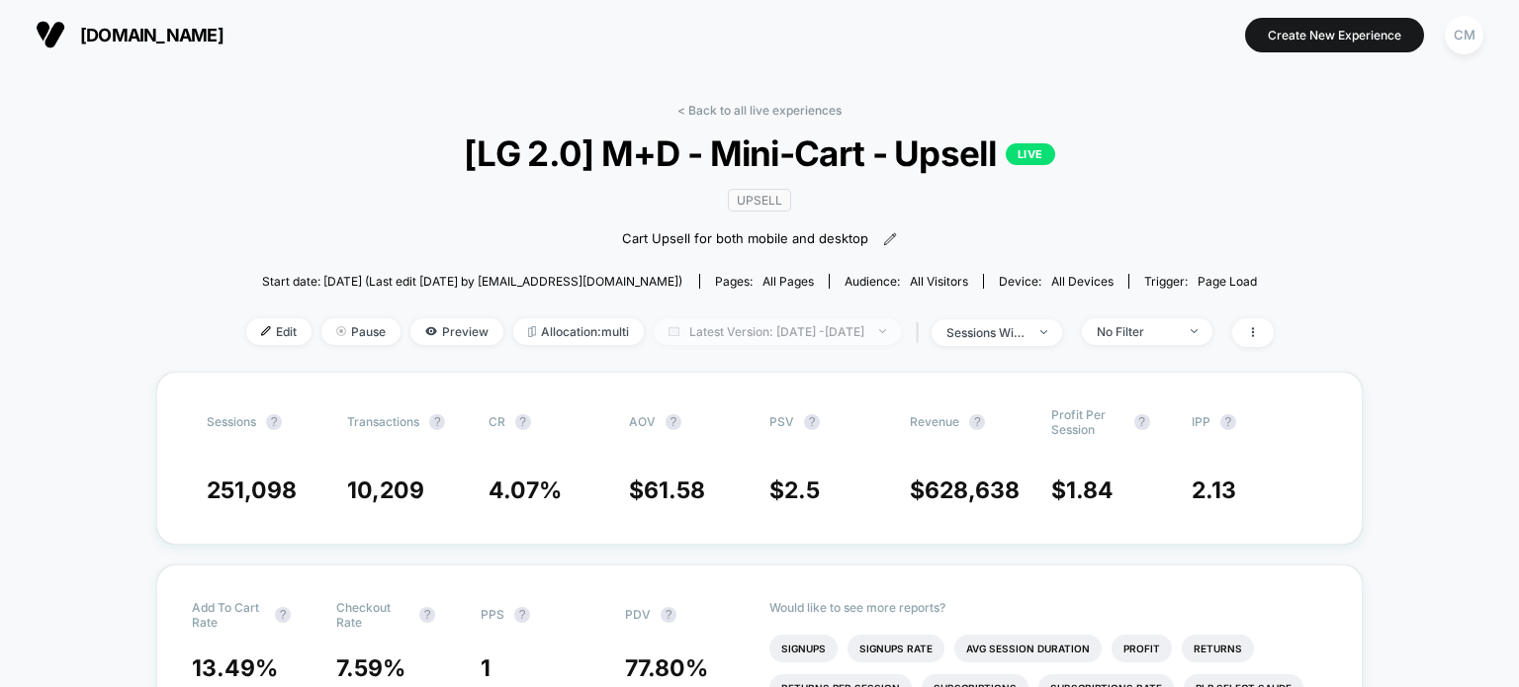
click at [704, 331] on span "Latest Version: [DATE] - [DATE]" at bounding box center [777, 331] width 247 height 27
select select "*"
select select "****"
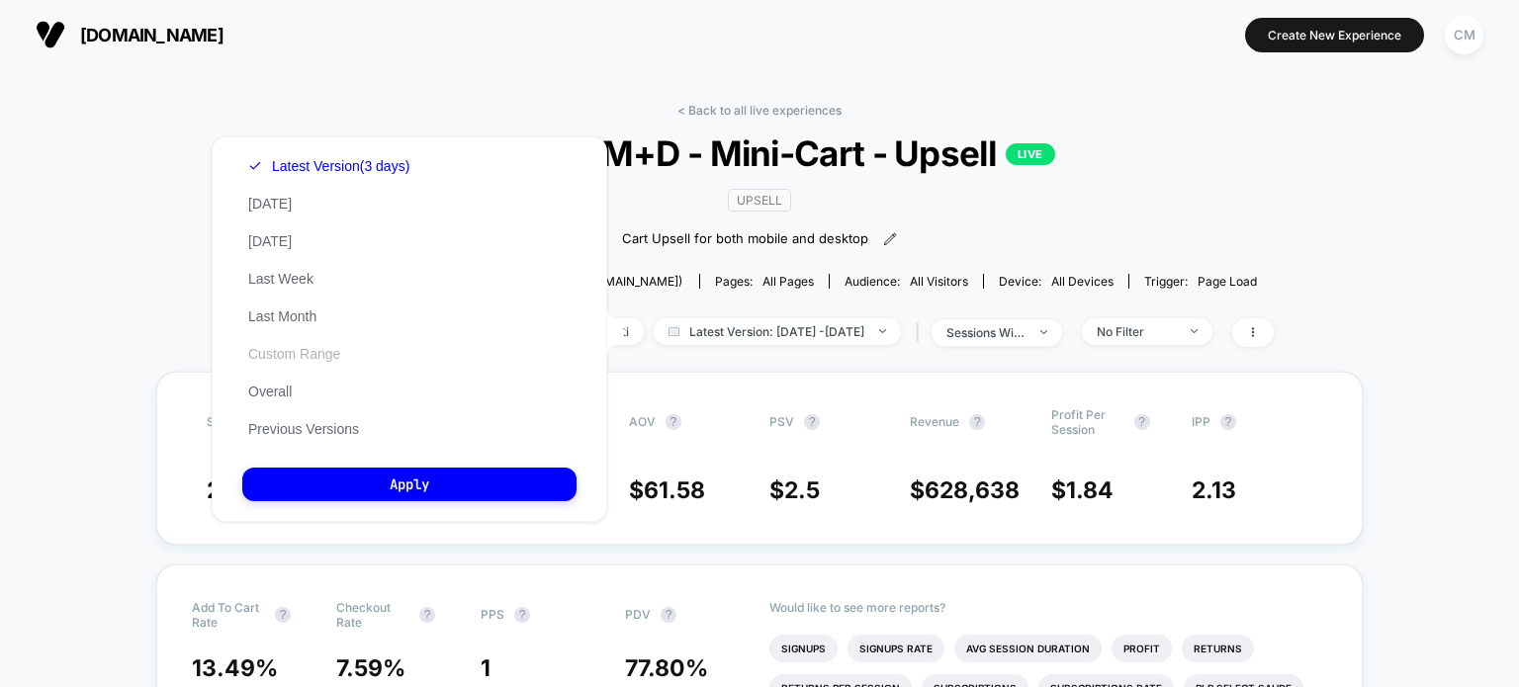
click at [297, 363] on button "Custom Range" at bounding box center [294, 354] width 104 height 18
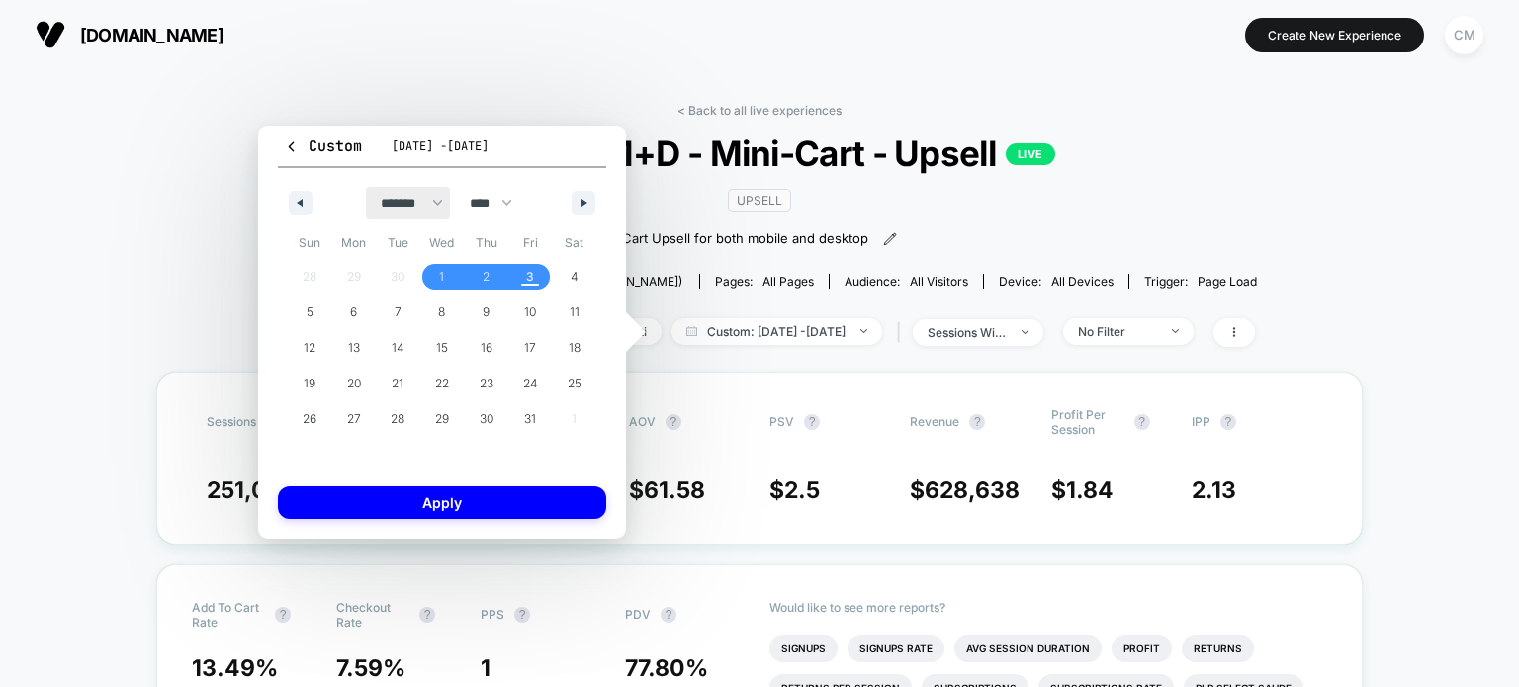
click at [394, 214] on select "******* ******** ***** ***** *** **** **** ****** ********* ******* ******** **…" at bounding box center [408, 203] width 84 height 33
click at [269, 178] on div "Custom [DATE] - [DATE] ******* ******** ***** ***** *** **** **** ****** ******…" at bounding box center [442, 332] width 368 height 413
click at [294, 149] on icon "button" at bounding box center [291, 146] width 15 height 15
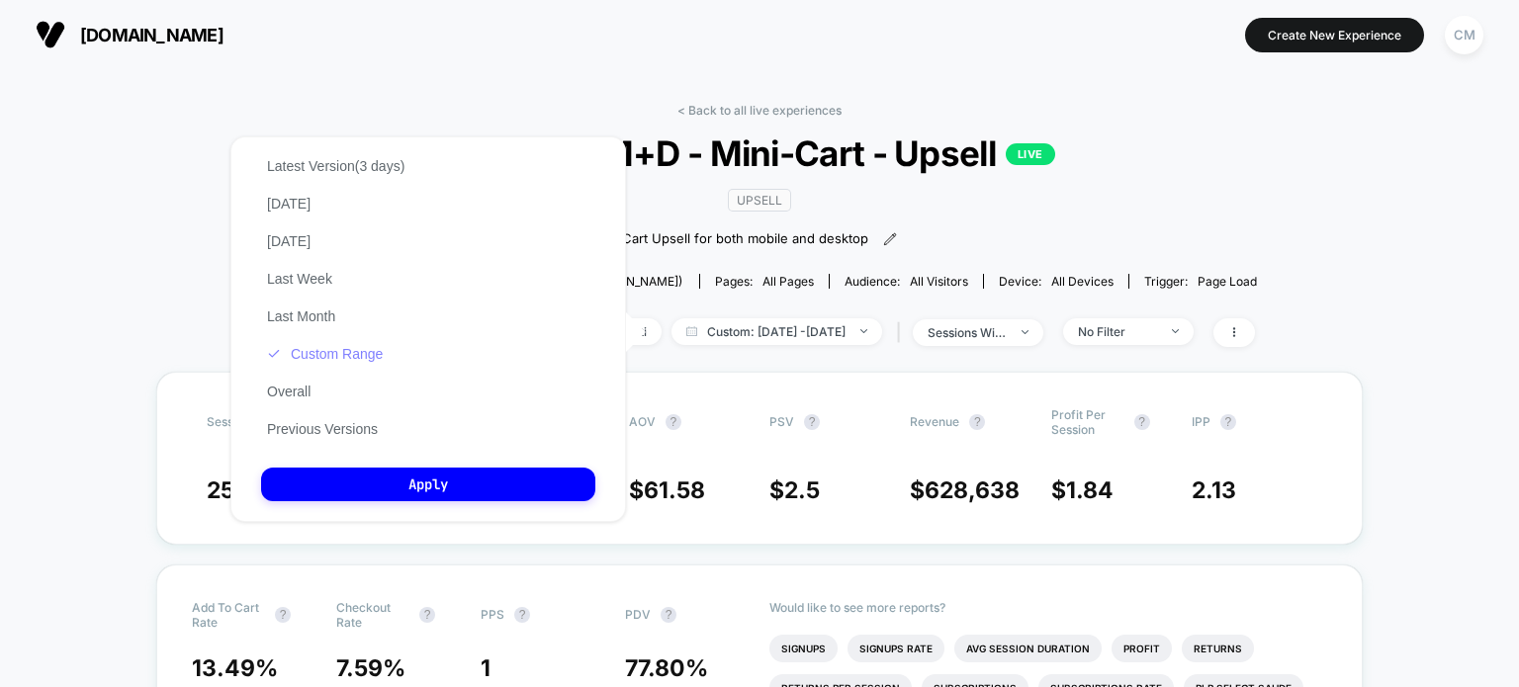
click at [351, 363] on button "Custom Range" at bounding box center [325, 354] width 128 height 18
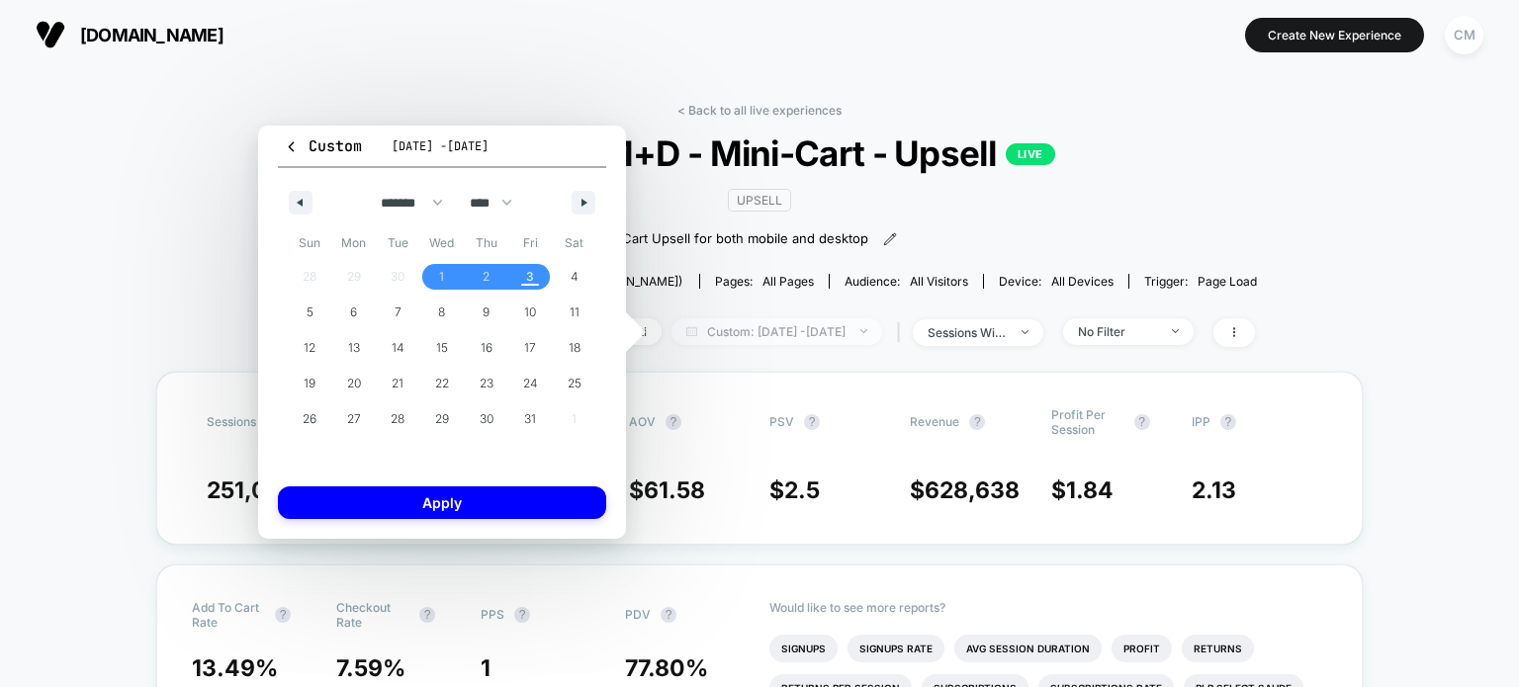
click at [861, 340] on span "Custom: [DATE] - [DATE]" at bounding box center [776, 331] width 211 height 27
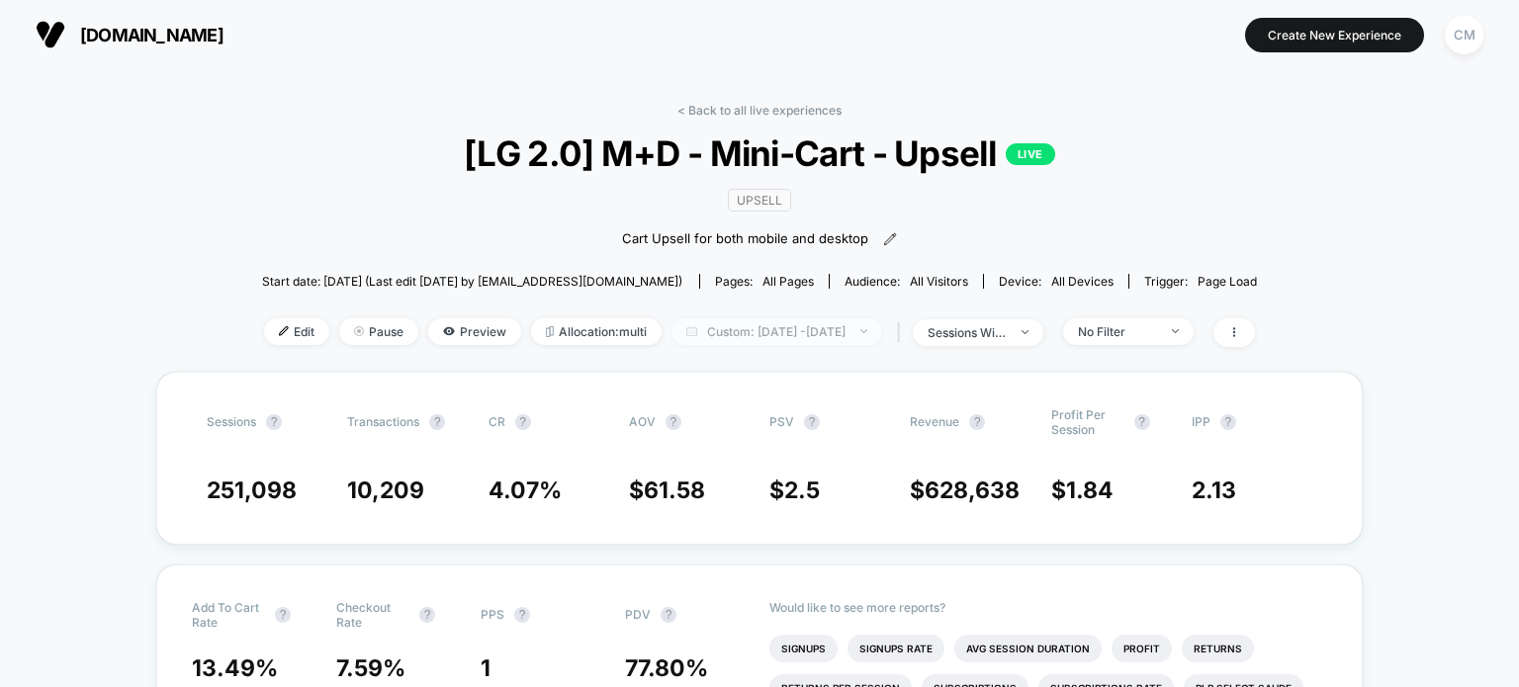
click at [860, 339] on span "Custom: [DATE] - [DATE]" at bounding box center [776, 331] width 211 height 27
select select "*"
select select "****"
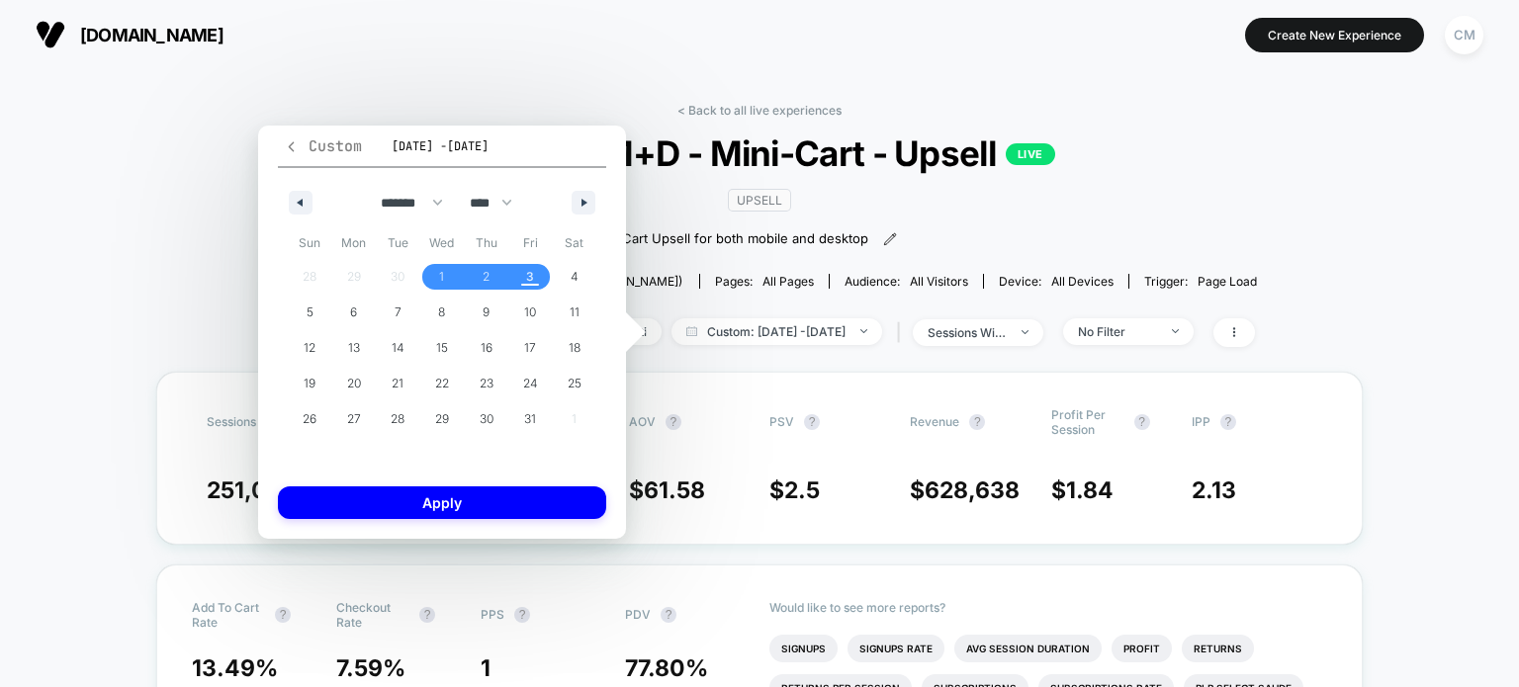
click at [307, 141] on span "Custom" at bounding box center [323, 146] width 78 height 20
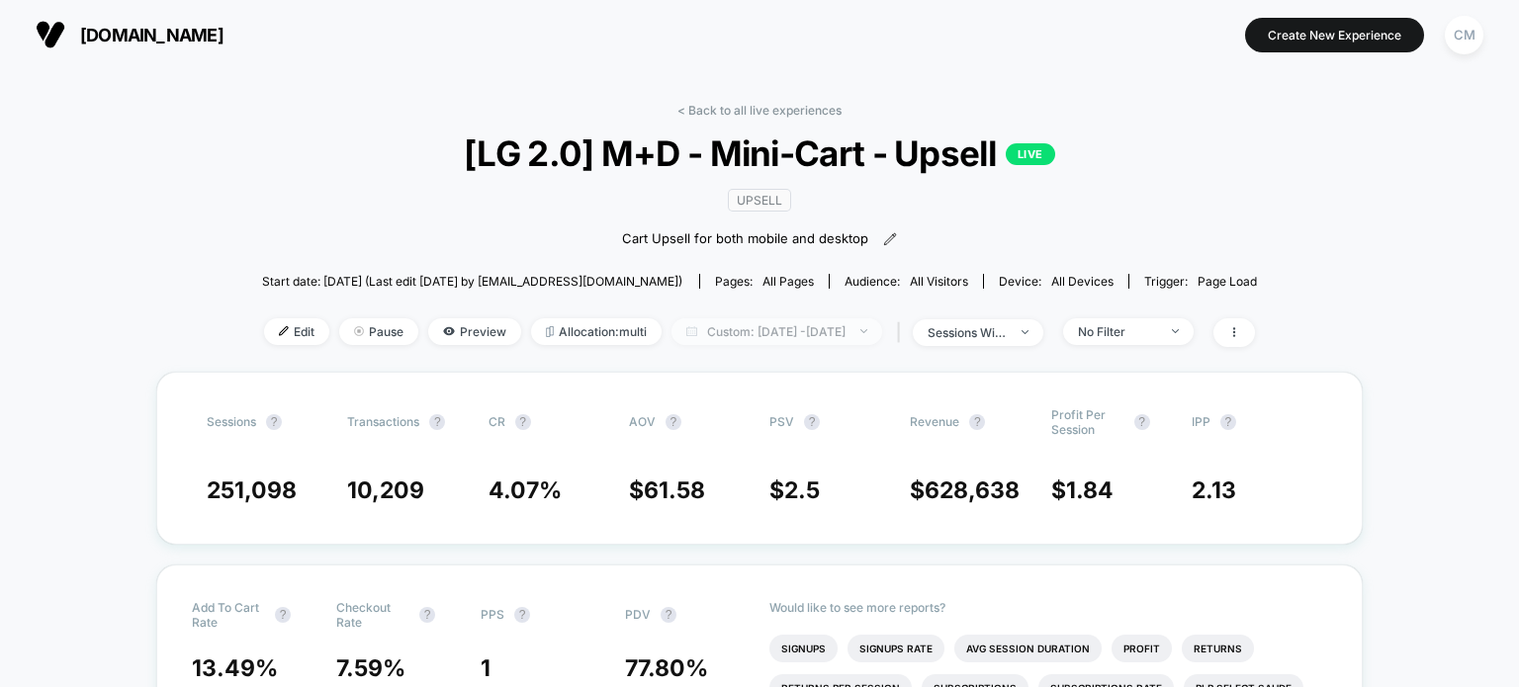
click at [682, 324] on span "Custom: [DATE] - [DATE]" at bounding box center [776, 331] width 211 height 27
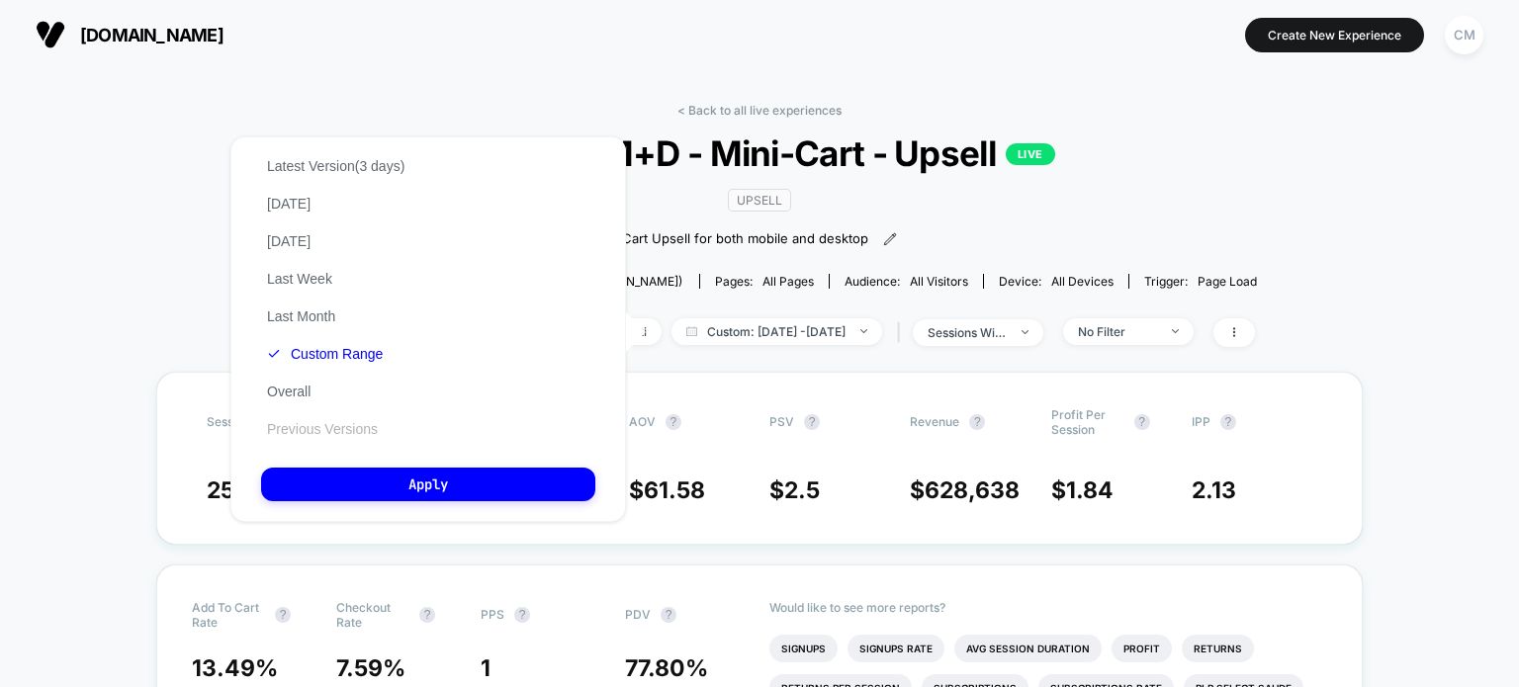
click at [351, 437] on button "Previous Versions" at bounding box center [322, 429] width 123 height 18
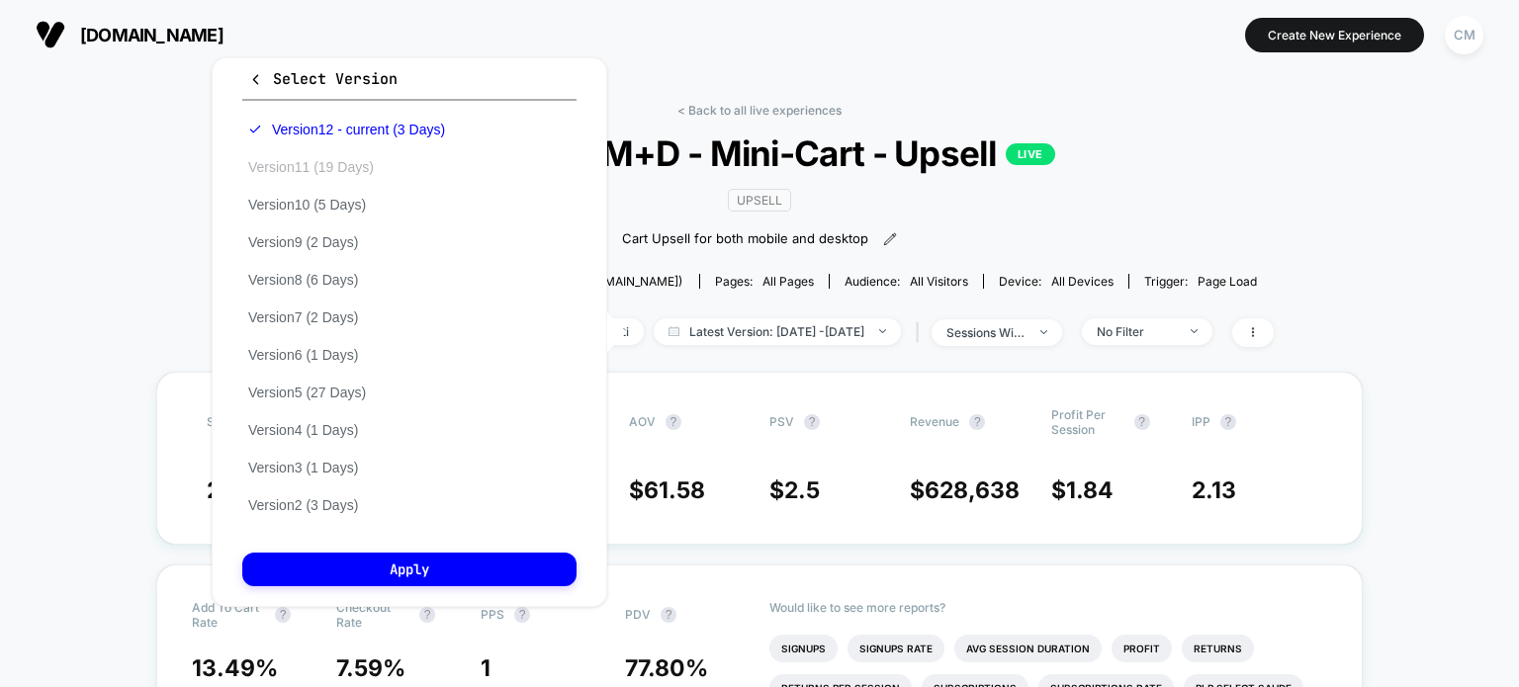
click at [332, 169] on button "Version 11 (19 Days)" at bounding box center [310, 167] width 137 height 18
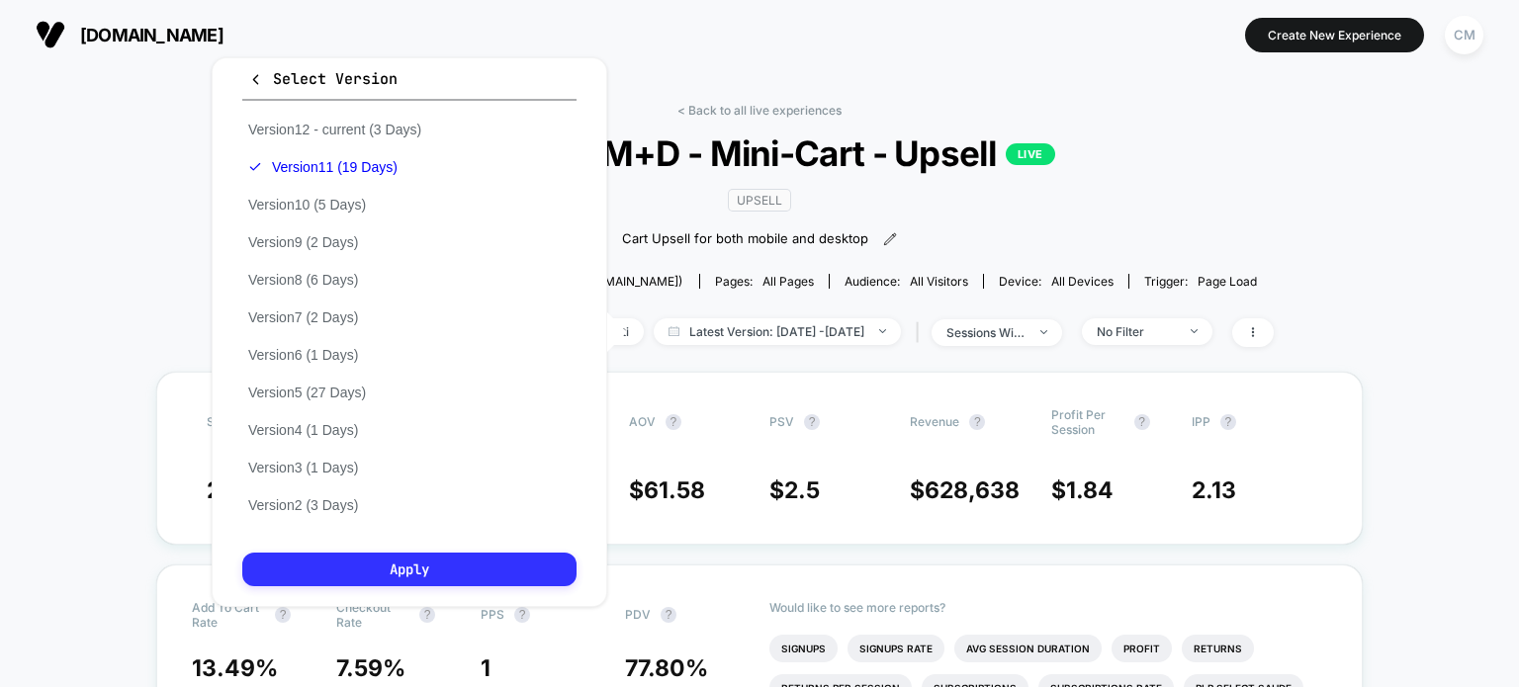
click at [378, 579] on button "Apply" at bounding box center [409, 570] width 334 height 34
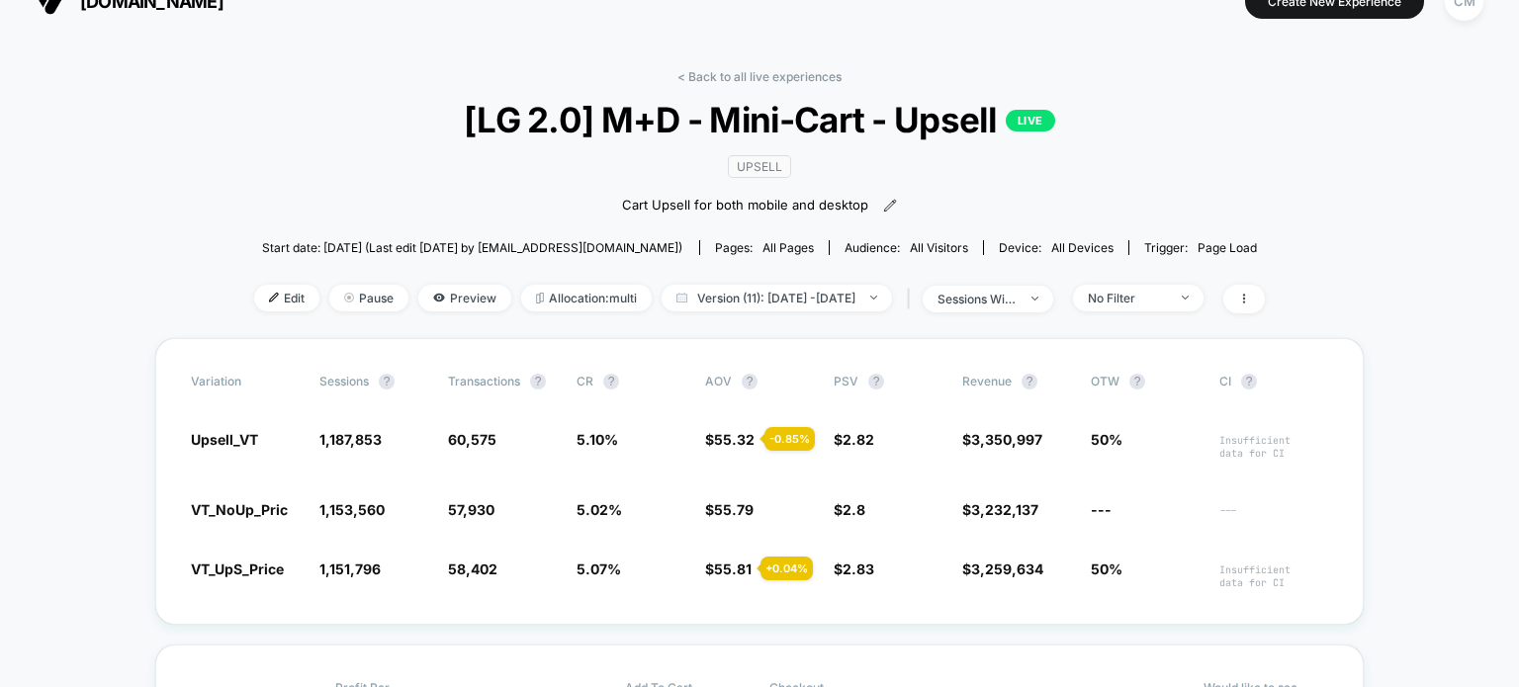
scroll to position [86, 0]
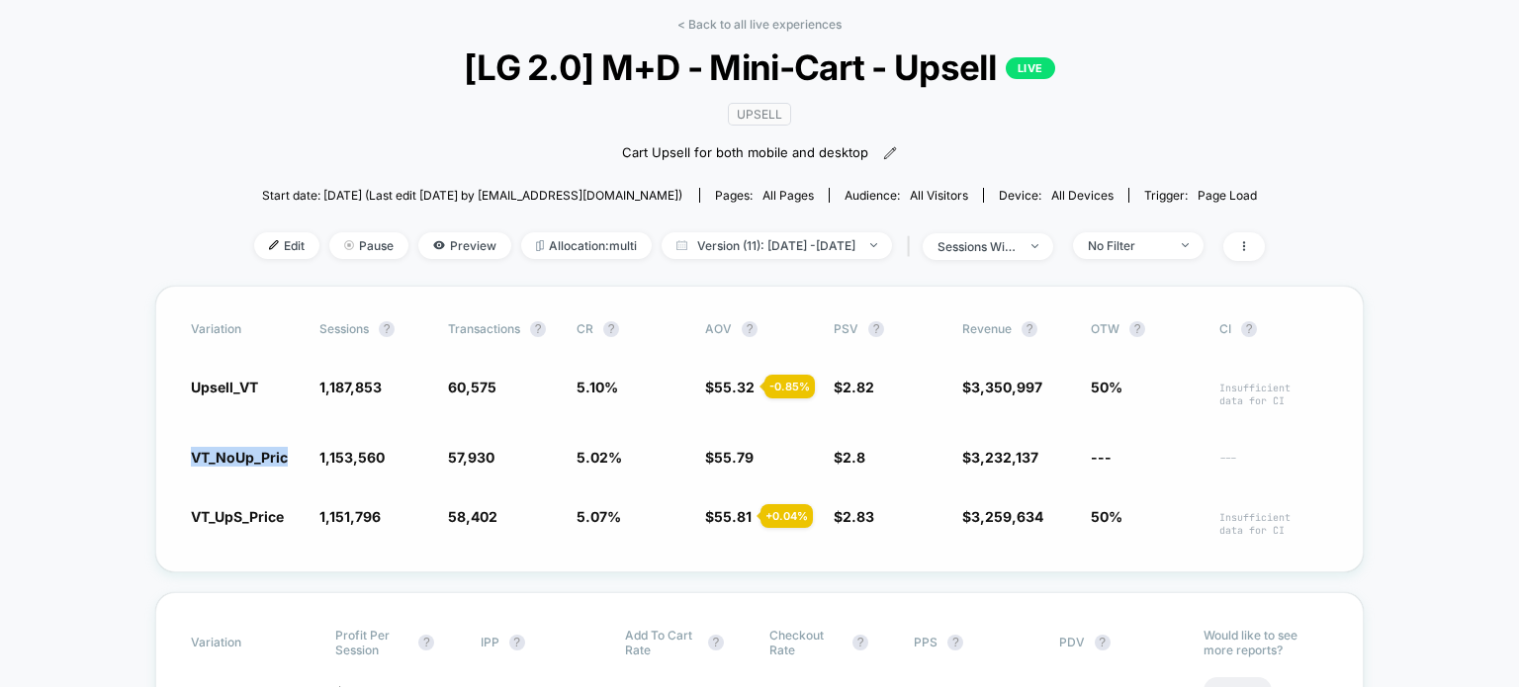
drag, startPoint x: 293, startPoint y: 457, endPoint x: 185, endPoint y: 454, distance: 107.8
click at [185, 454] on div "Variation Sessions ? Transactions ? CR ? AOV ? PSV ? Revenue ? OTW ? CI ? Upsel…" at bounding box center [759, 429] width 1208 height 287
drag, startPoint x: 186, startPoint y: 514, endPoint x: 621, endPoint y: 570, distance: 438.7
click at [621, 570] on div "Variation Sessions ? Transactions ? CR ? AOV ? PSV ? Revenue ? OTW ? CI ? Upsel…" at bounding box center [759, 429] width 1208 height 287
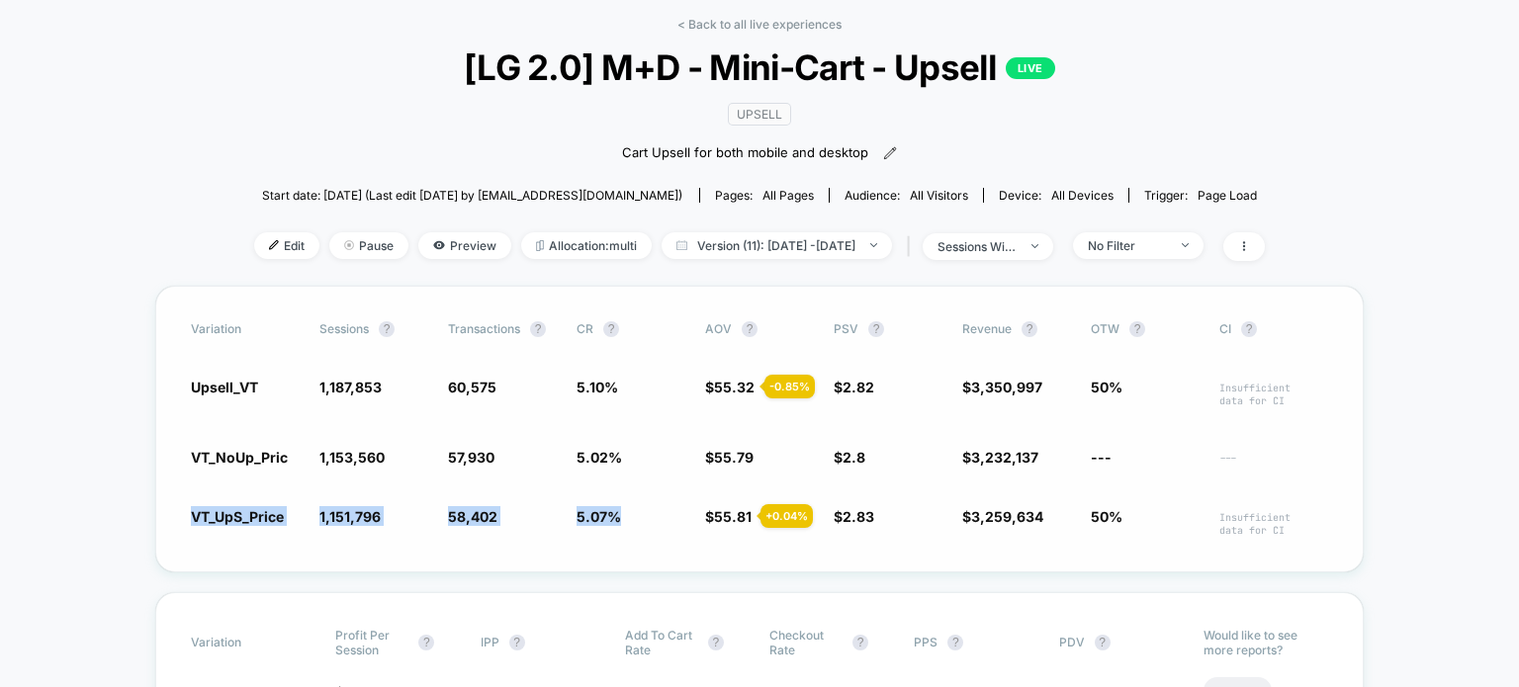
click at [615, 541] on div "Variation Sessions ? Transactions ? CR ? AOV ? PSV ? Revenue ? OTW ? CI ? Upsel…" at bounding box center [759, 429] width 1208 height 287
drag, startPoint x: 876, startPoint y: 521, endPoint x: 832, endPoint y: 520, distance: 44.5
click at [832, 520] on div "VT_UpS_Price 1,151,796 - 0.15 % 58,402 + 0.97 % 5.07 % + 0.97 % $ 55.81 + 0.04 …" at bounding box center [759, 521] width 1137 height 31
click at [471, 438] on div "Variation Sessions ? Transactions ? CR ? AOV ? PSV ? Revenue ? OTW ? CI ? Upsel…" at bounding box center [759, 429] width 1208 height 287
click at [807, 471] on div "Variation Sessions ? Transactions ? CR ? AOV ? PSV ? Revenue ? OTW ? CI ? Upsel…" at bounding box center [759, 429] width 1208 height 287
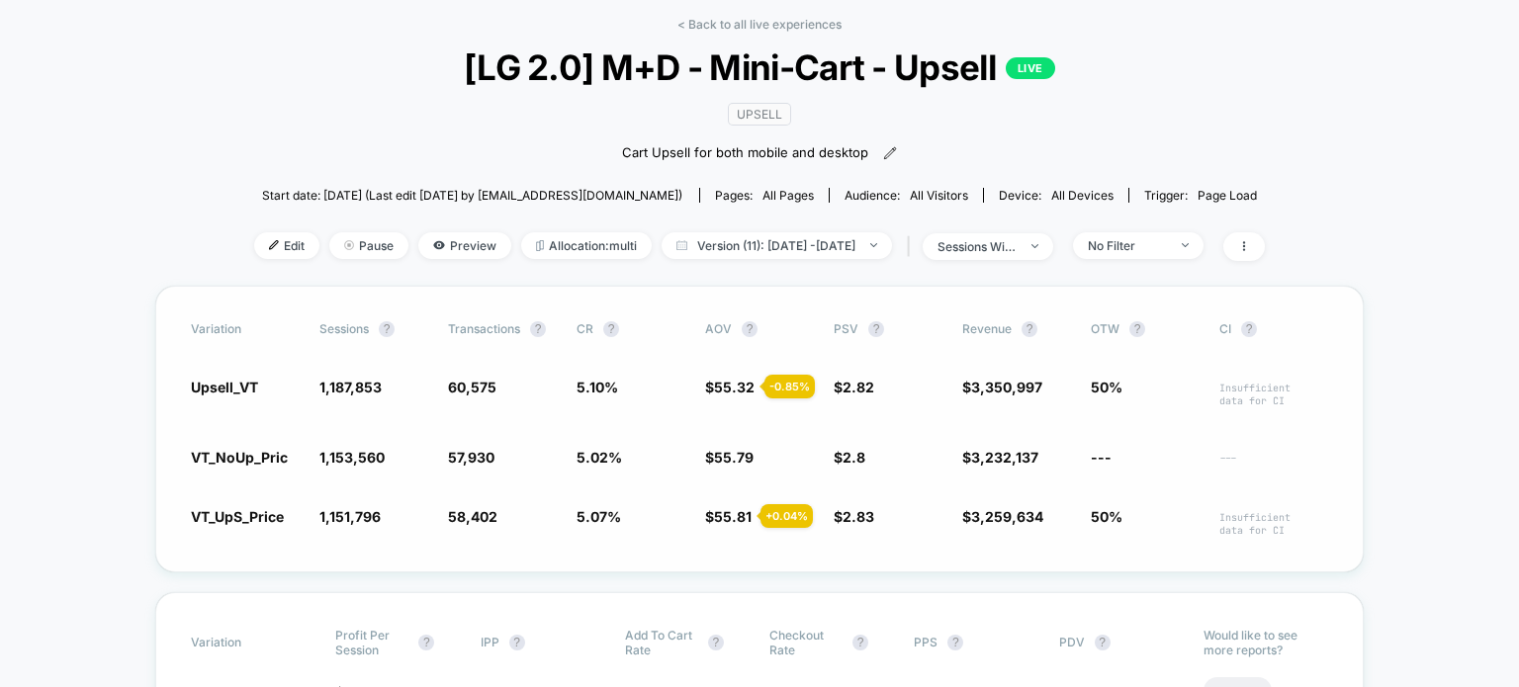
click at [706, 468] on div "Variation Sessions ? Transactions ? CR ? AOV ? PSV ? Revenue ? OTW ? CI ? Upsel…" at bounding box center [759, 429] width 1208 height 287
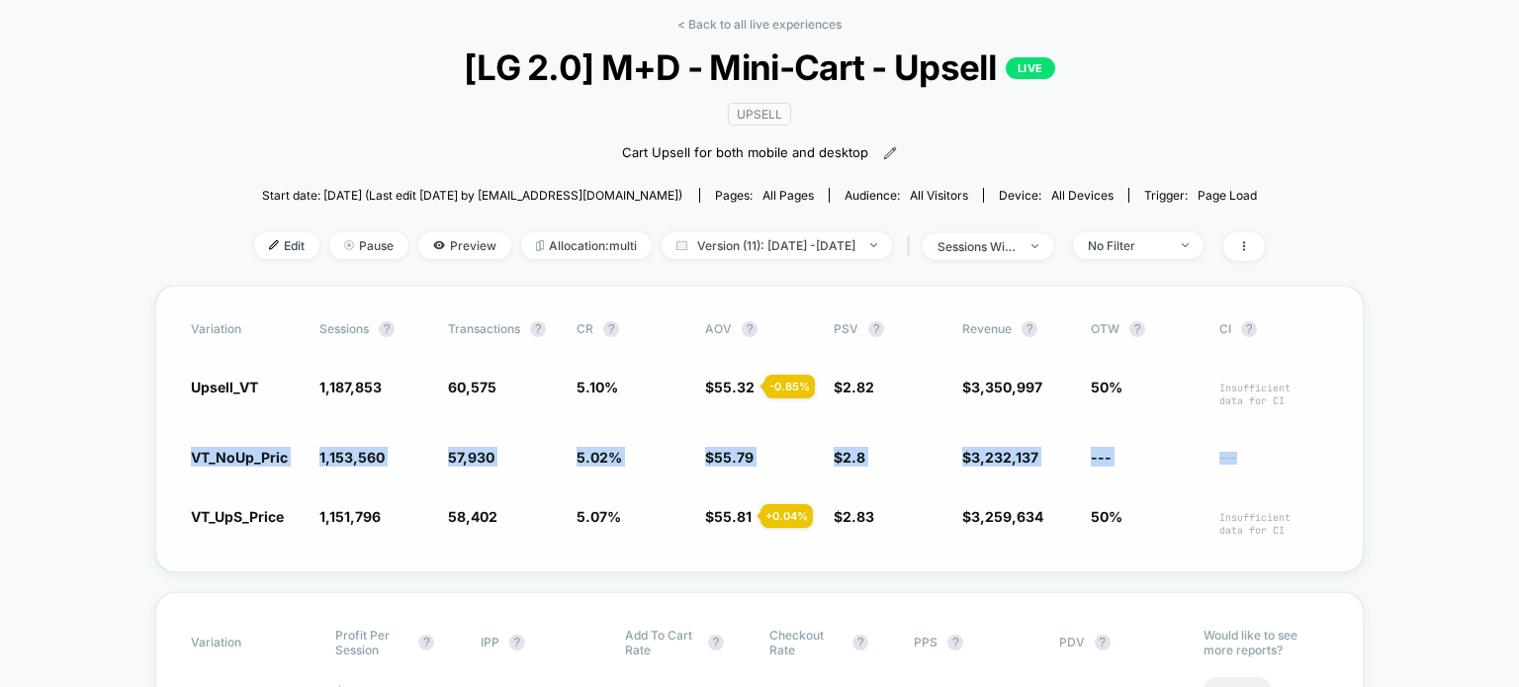
drag, startPoint x: 187, startPoint y: 454, endPoint x: 1299, endPoint y: 476, distance: 1112.5
click at [1299, 476] on div "Variation Sessions ? Transactions ? CR ? AOV ? PSV ? Revenue ? OTW ? CI ? Upsel…" at bounding box center [759, 429] width 1208 height 287
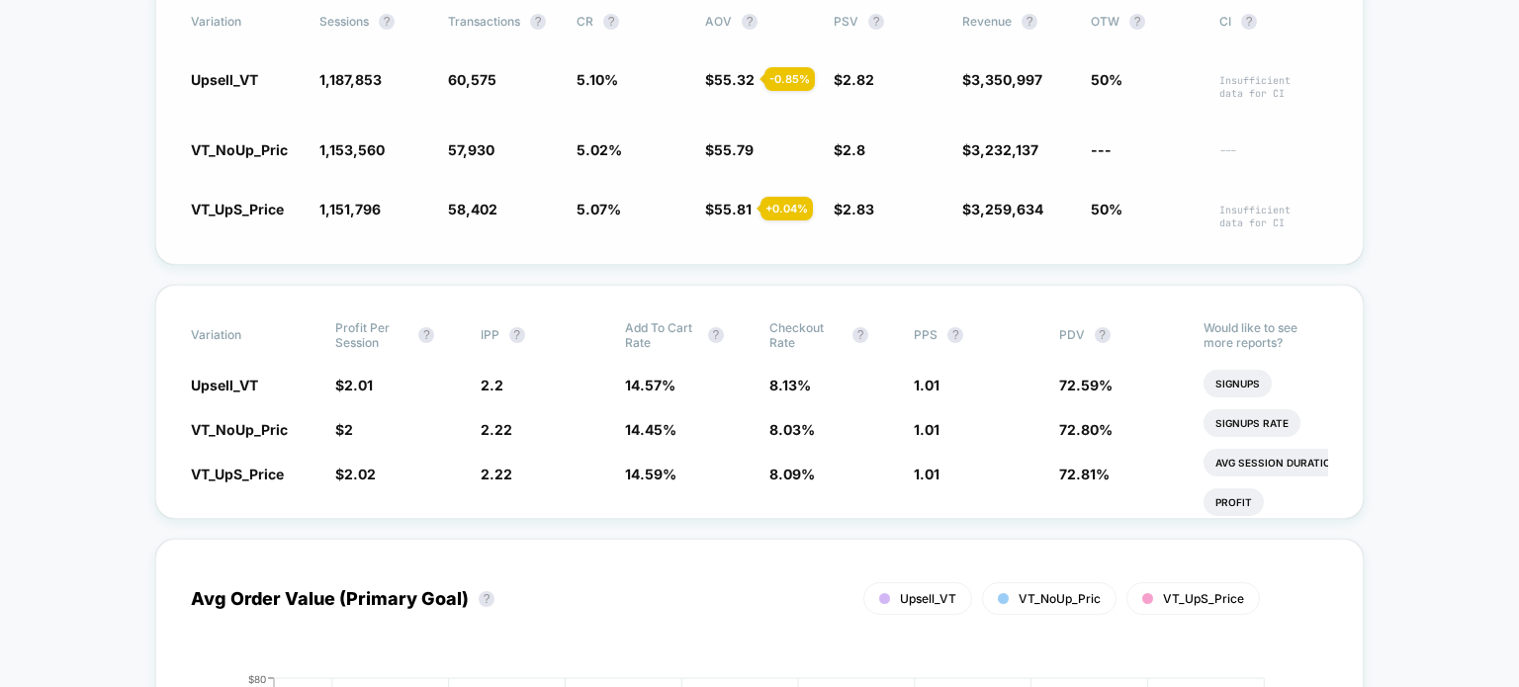
scroll to position [414, 6]
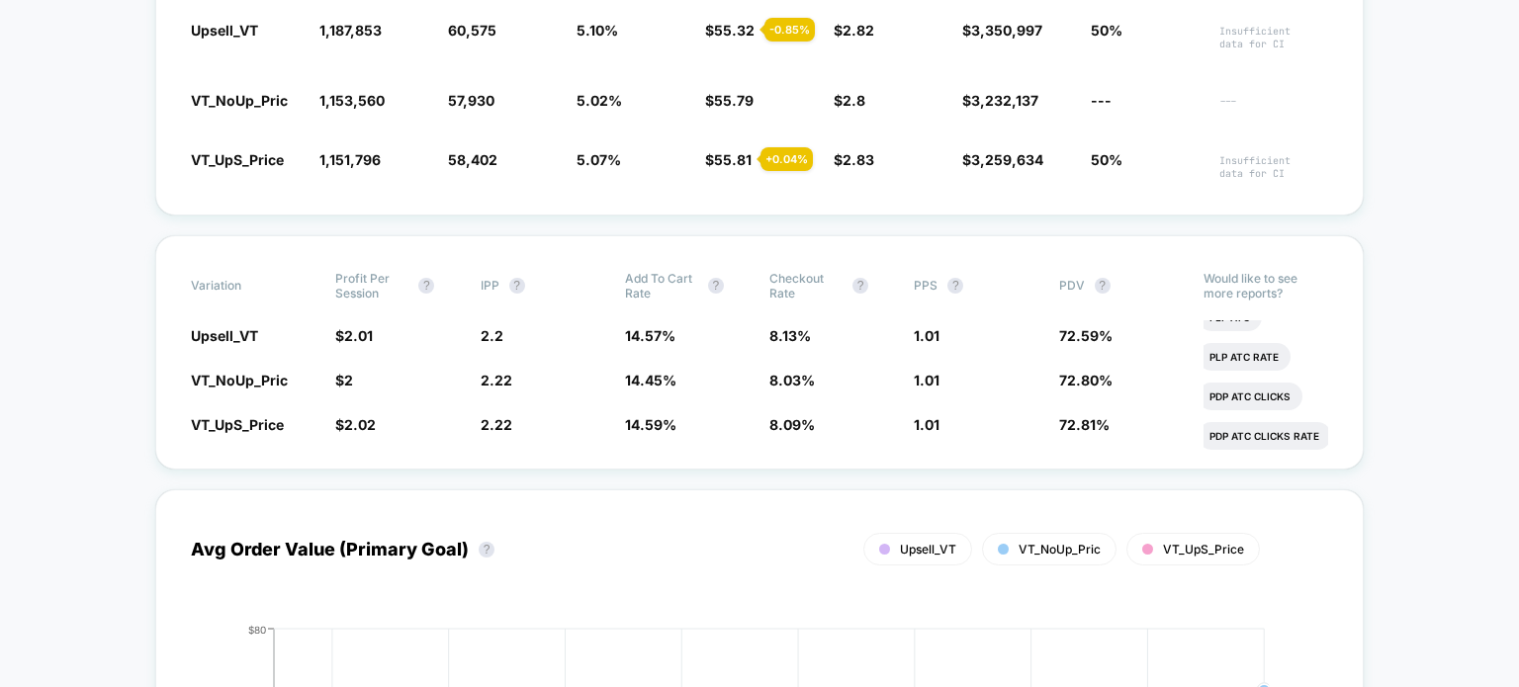
scroll to position [431, 0]
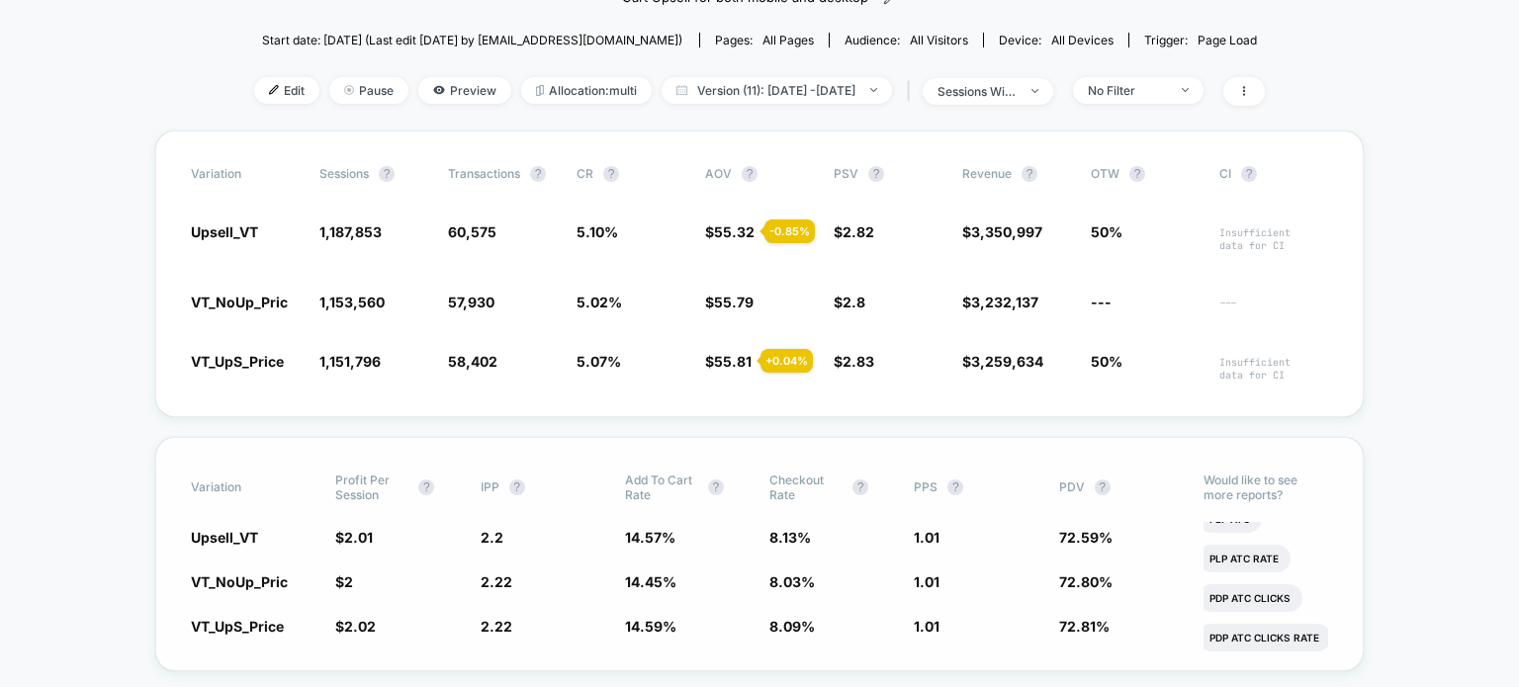
scroll to position [0, 0]
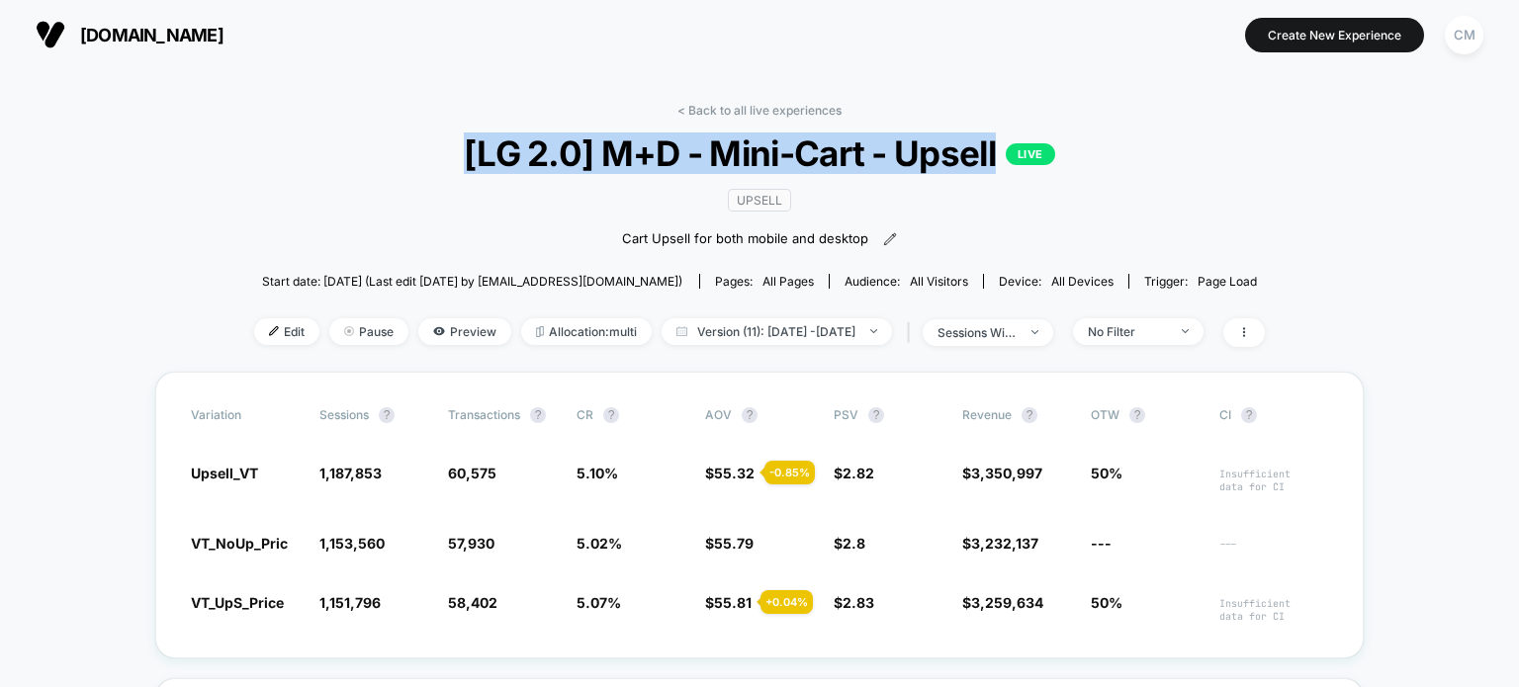
drag, startPoint x: 993, startPoint y: 158, endPoint x: 447, endPoint y: 141, distance: 546.0
click at [447, 141] on span "[LG 2.0] M+D - Mini-Cart - Upsell LIVE" at bounding box center [760, 153] width 910 height 42
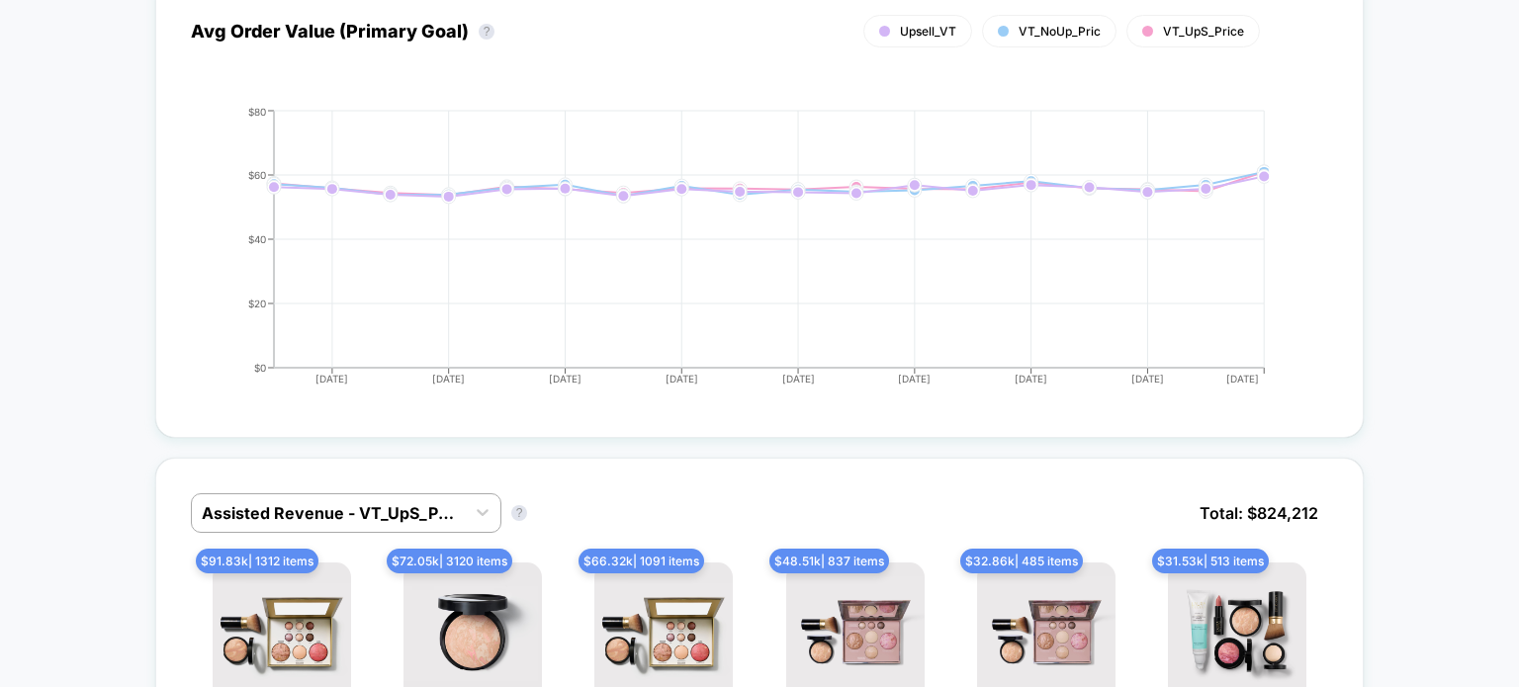
scroll to position [1419, 0]
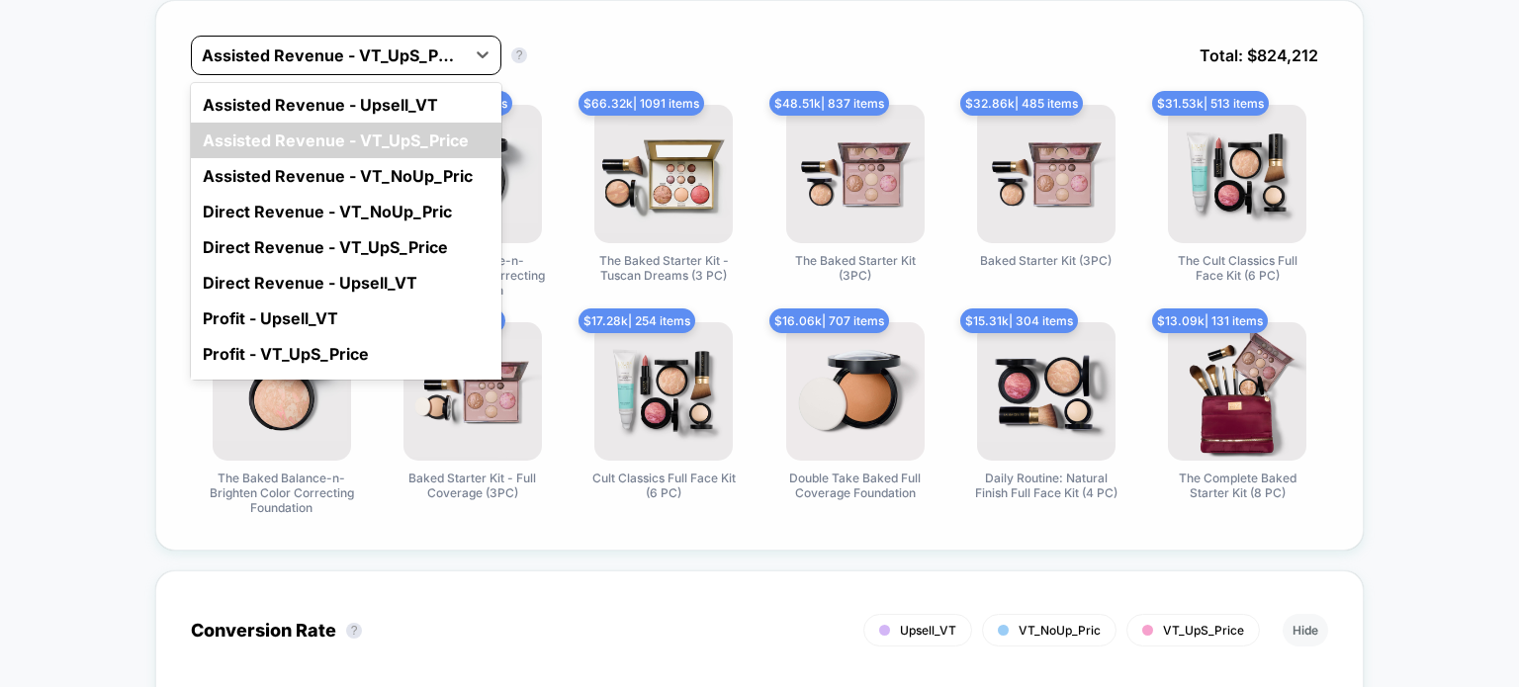
click at [340, 48] on div at bounding box center [328, 56] width 253 height 24
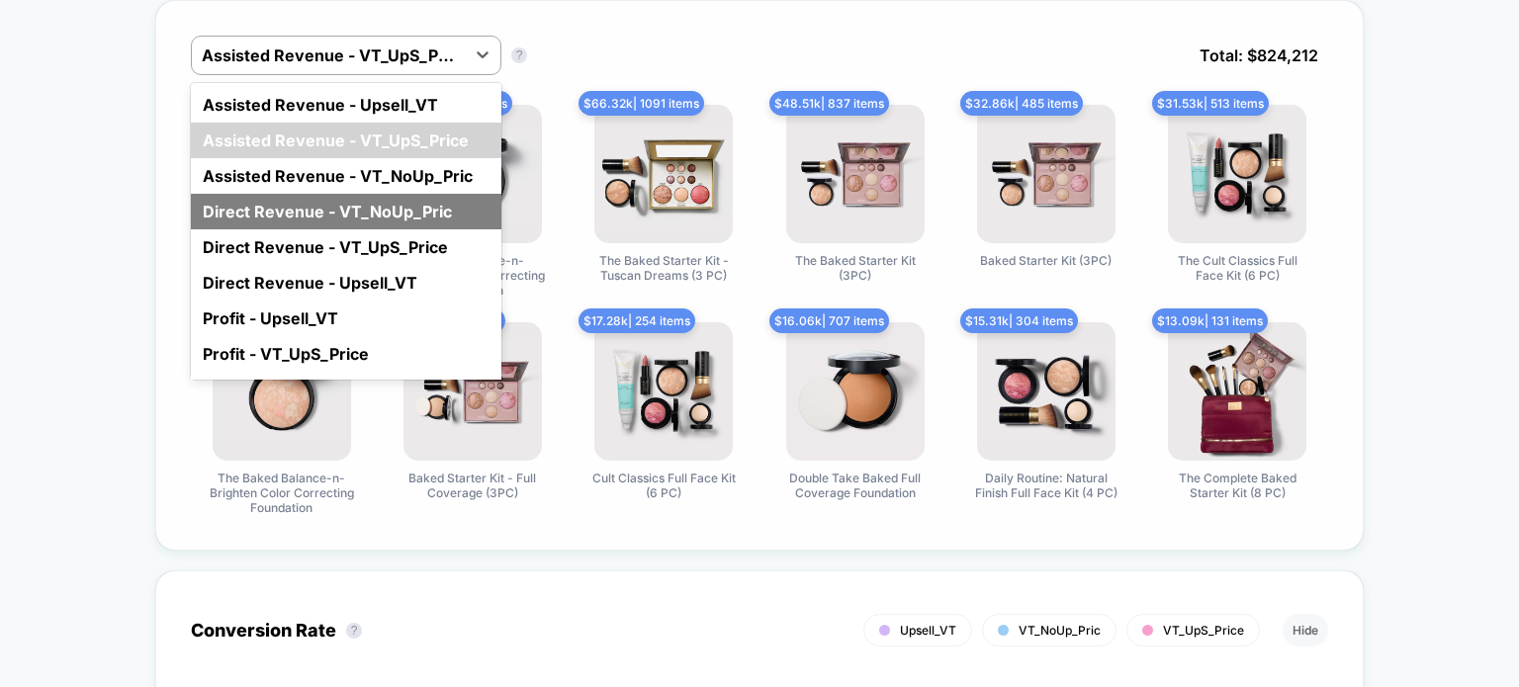
click at [277, 196] on div "Direct Revenue - VT_NoUp_Pric" at bounding box center [346, 212] width 310 height 36
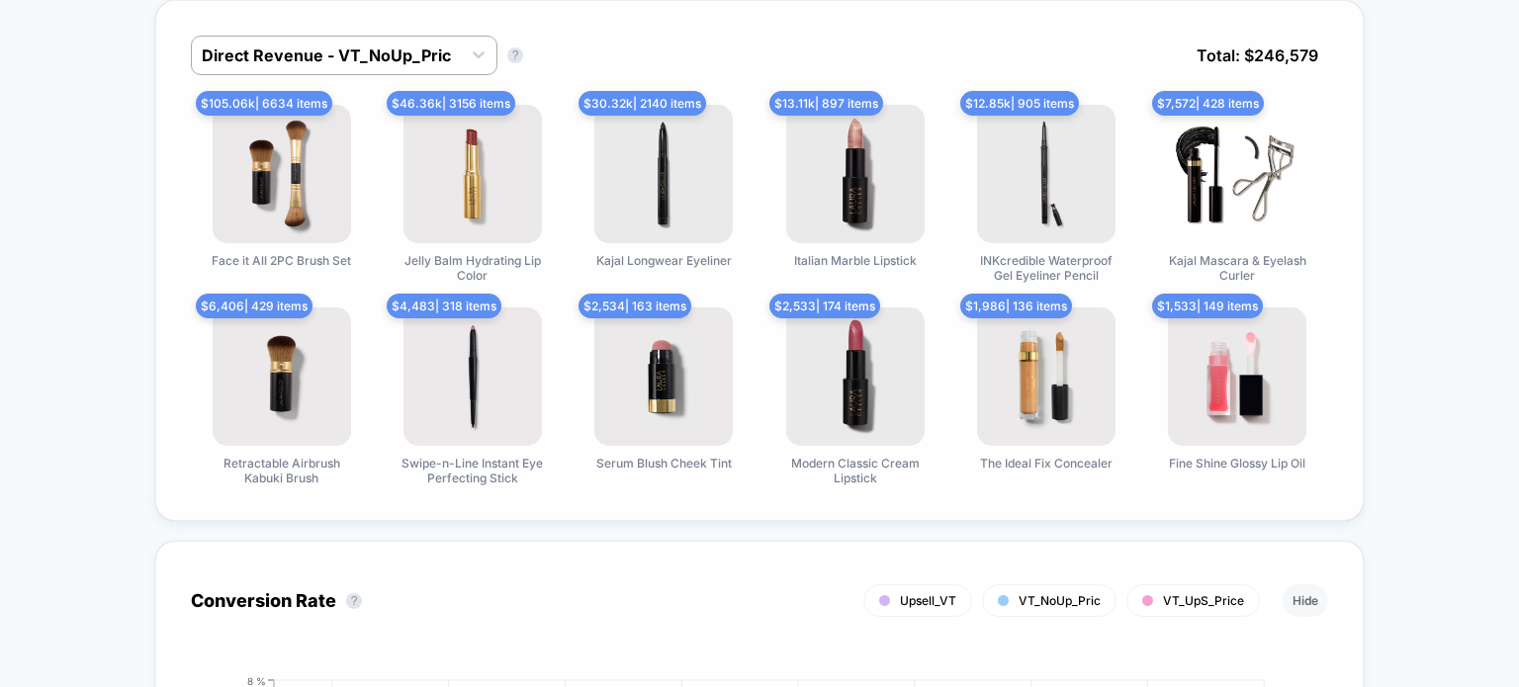
scroll to position [1360, 0]
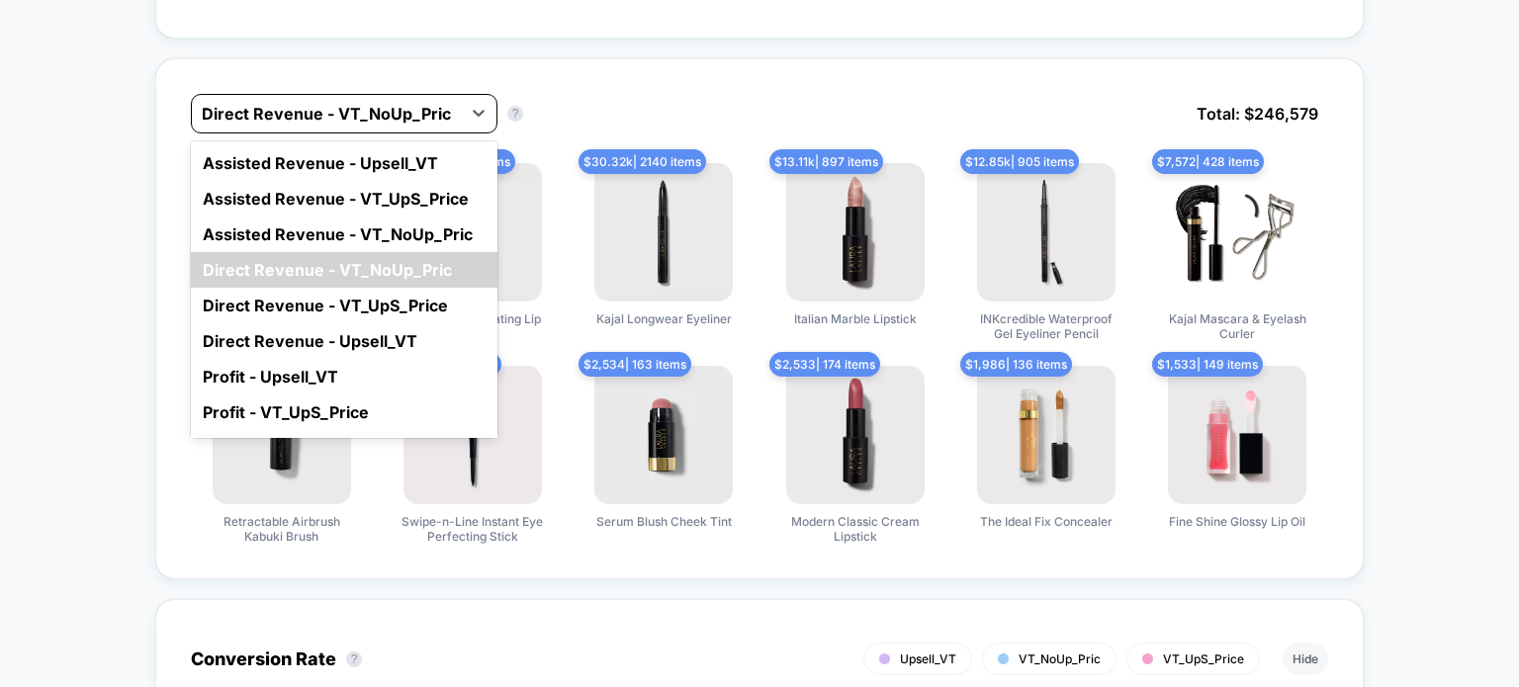
click at [261, 115] on div at bounding box center [326, 114] width 249 height 24
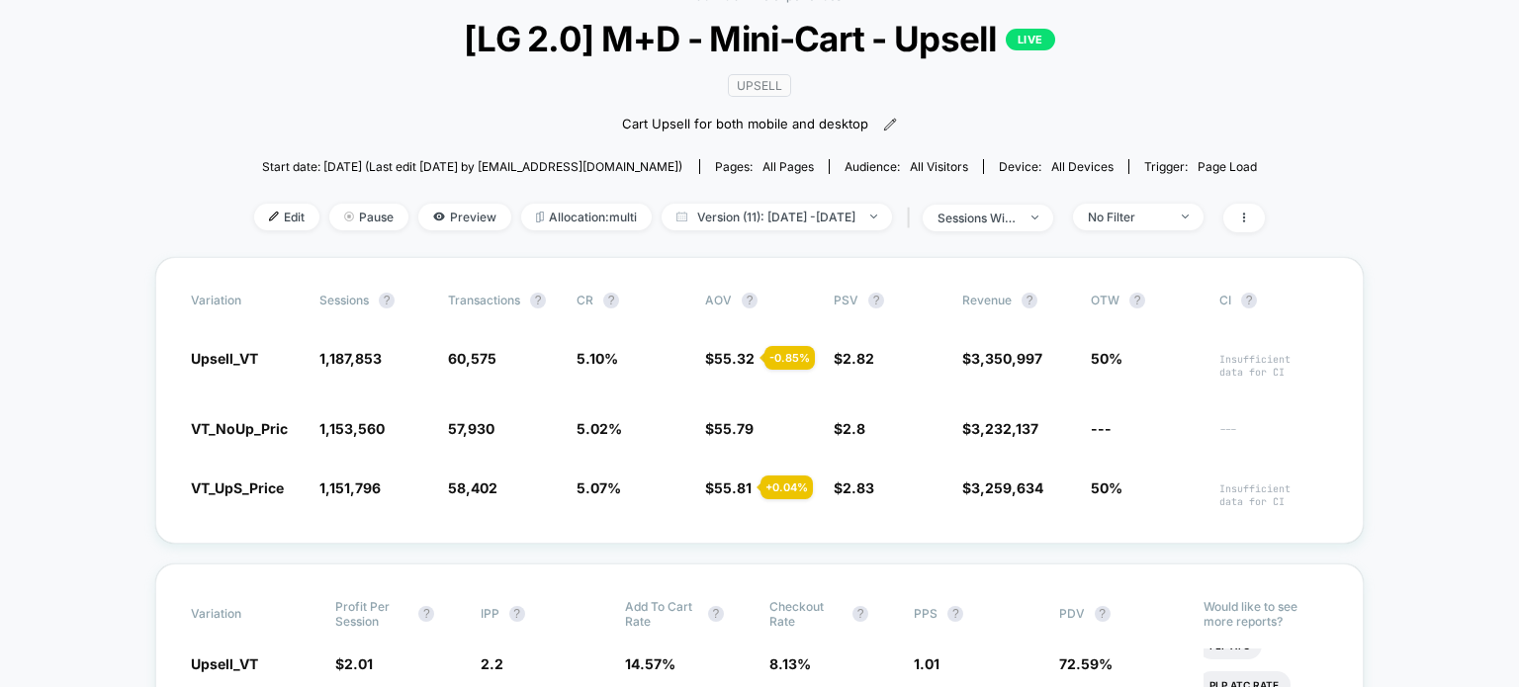
scroll to position [0, 0]
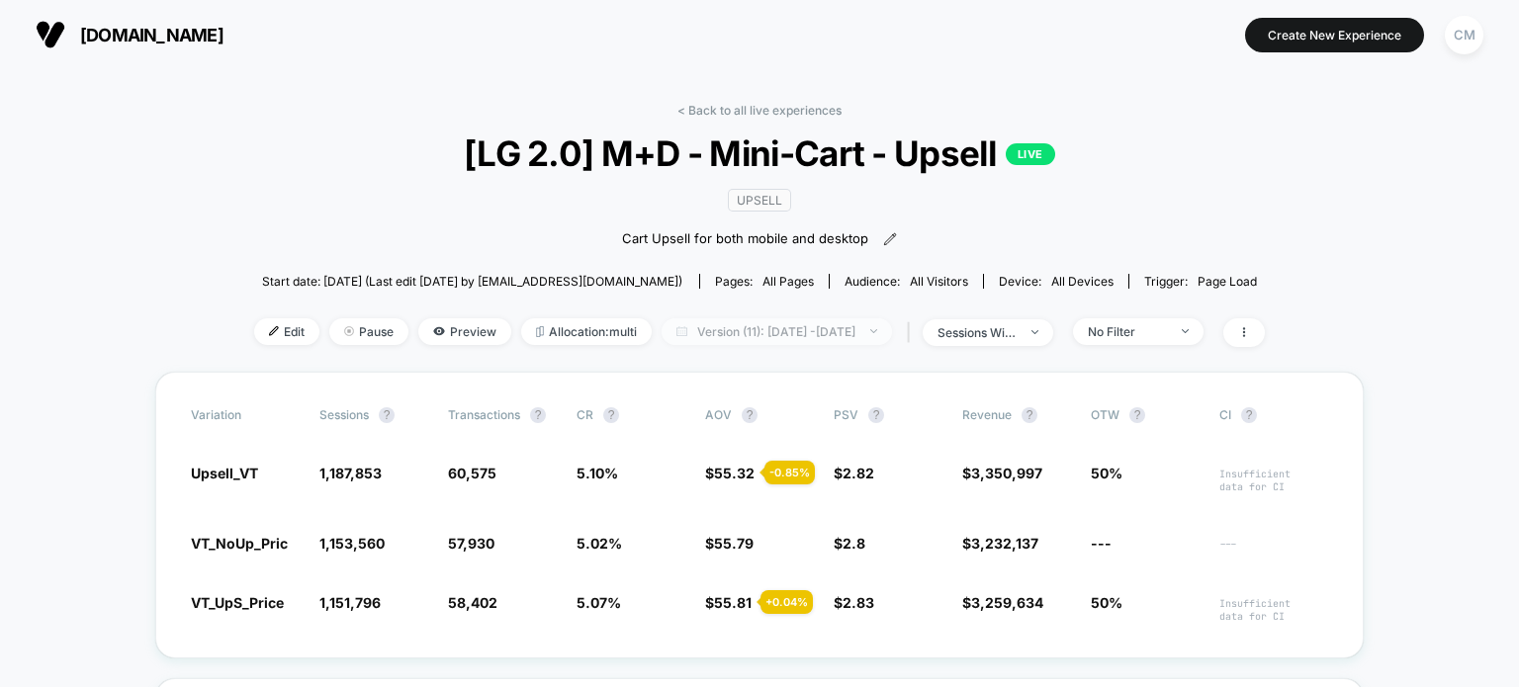
click at [795, 340] on span "Version (11): [DATE] - [DATE]" at bounding box center [776, 331] width 230 height 27
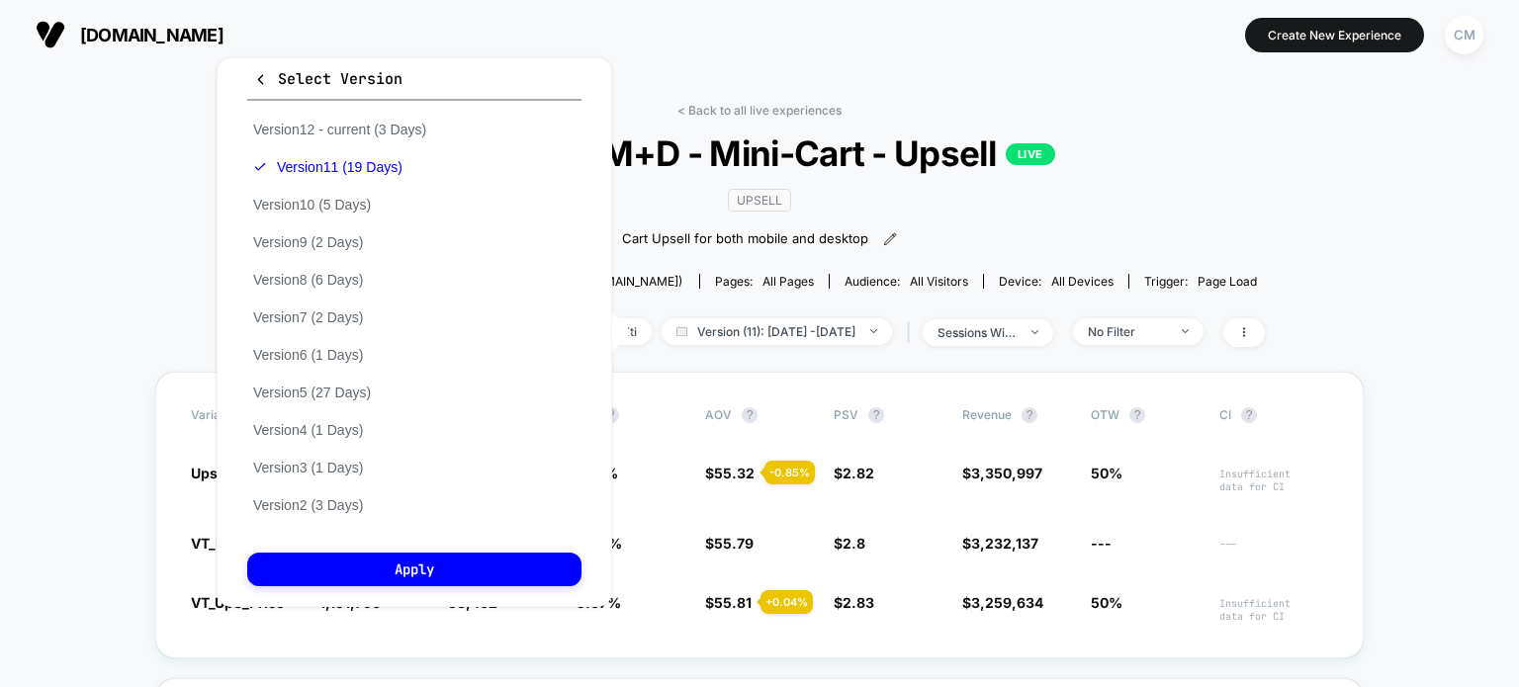
click at [1062, 209] on div "Upsell Cart Upsell for both mobile and desktop Click to view images Click to ed…" at bounding box center [759, 219] width 606 height 90
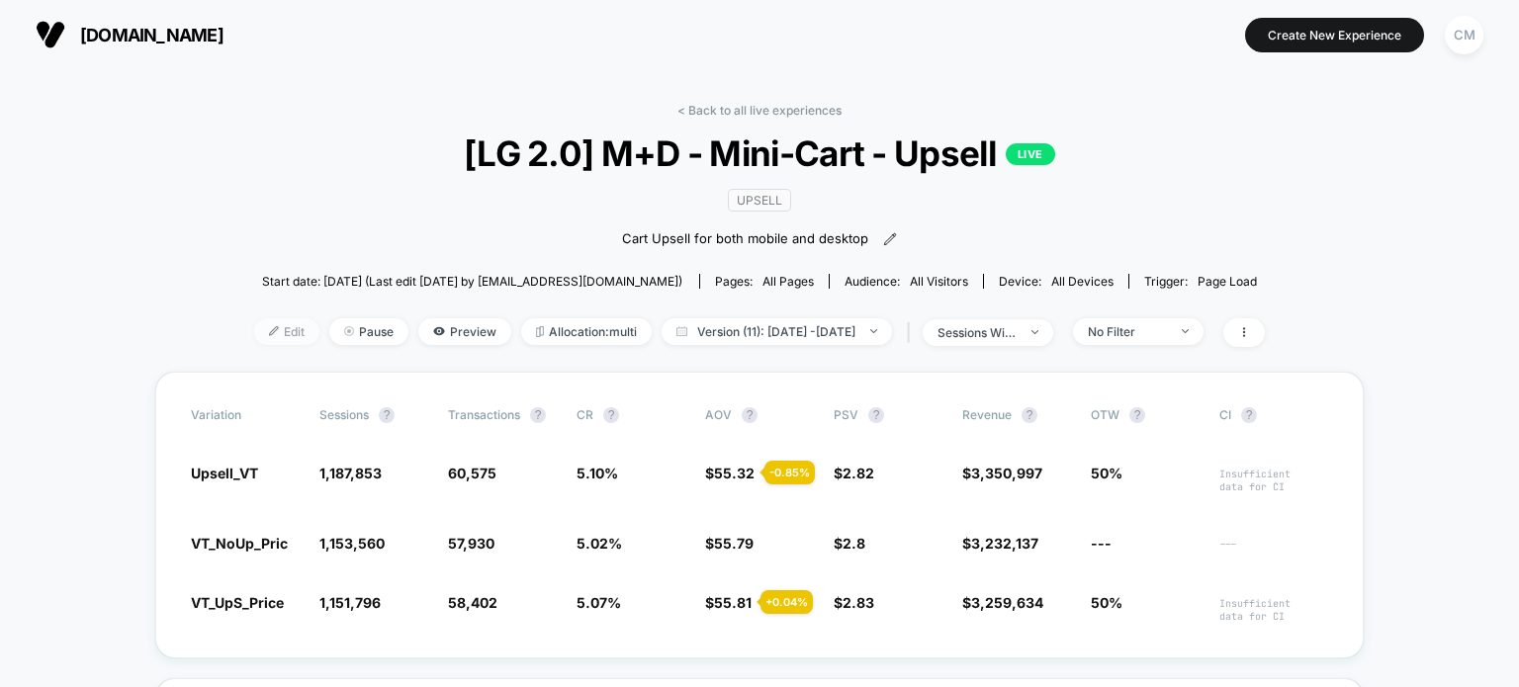
click at [259, 342] on span "Edit" at bounding box center [286, 331] width 65 height 27
